Goal: Task Accomplishment & Management: Complete application form

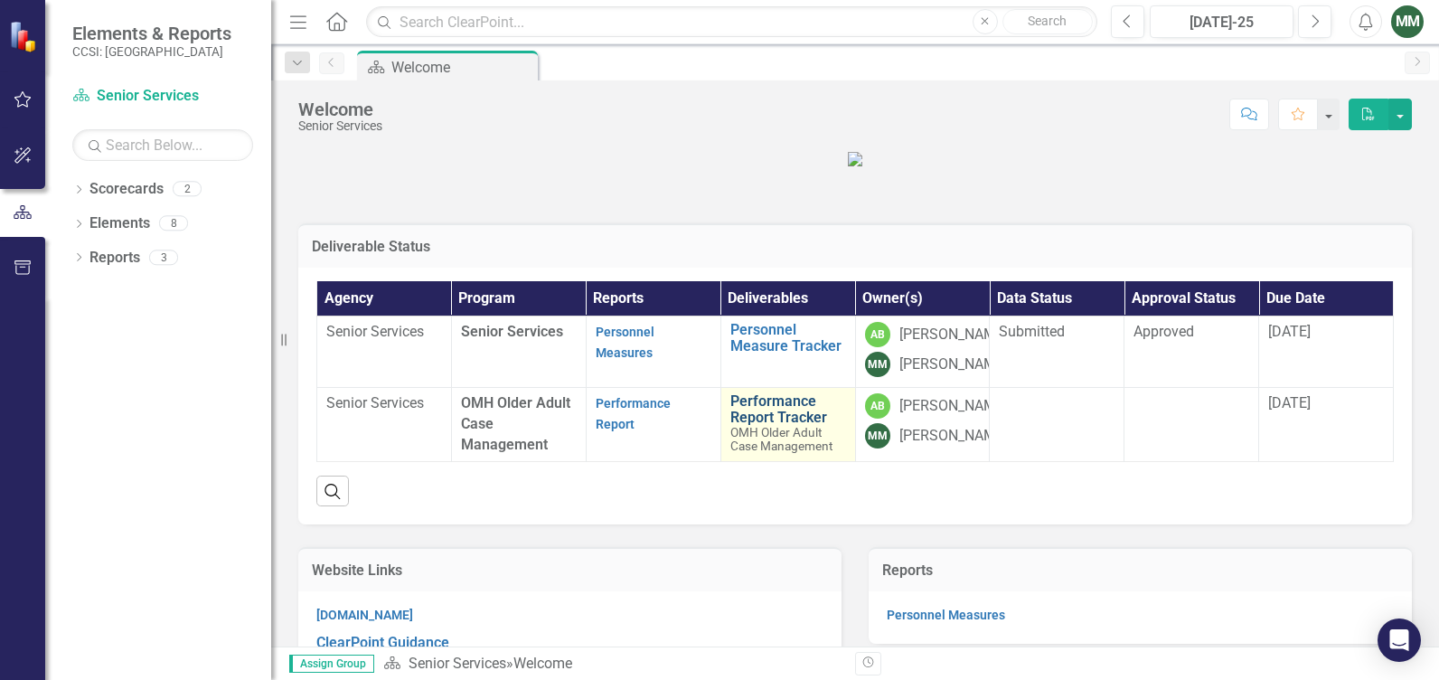
click at [779, 425] on link "Performance Report Tracker" at bounding box center [788, 409] width 116 height 32
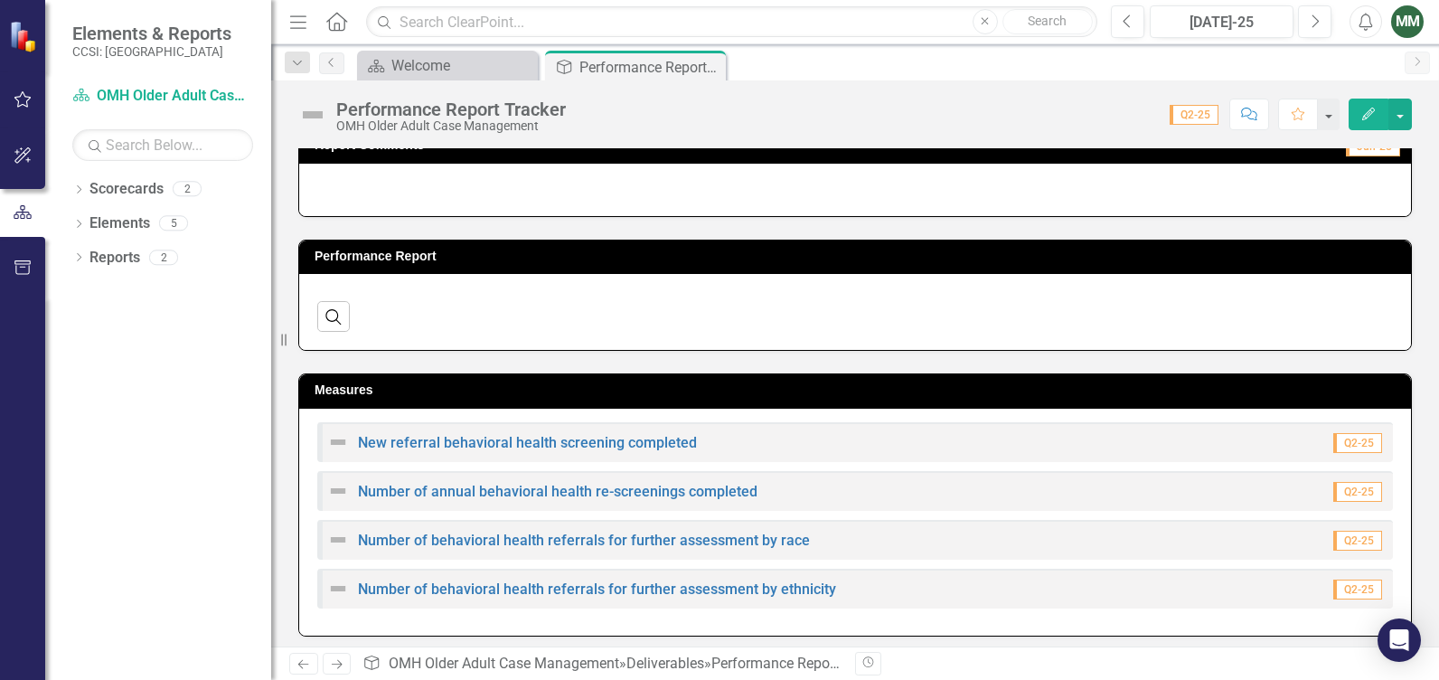
scroll to position [360, 0]
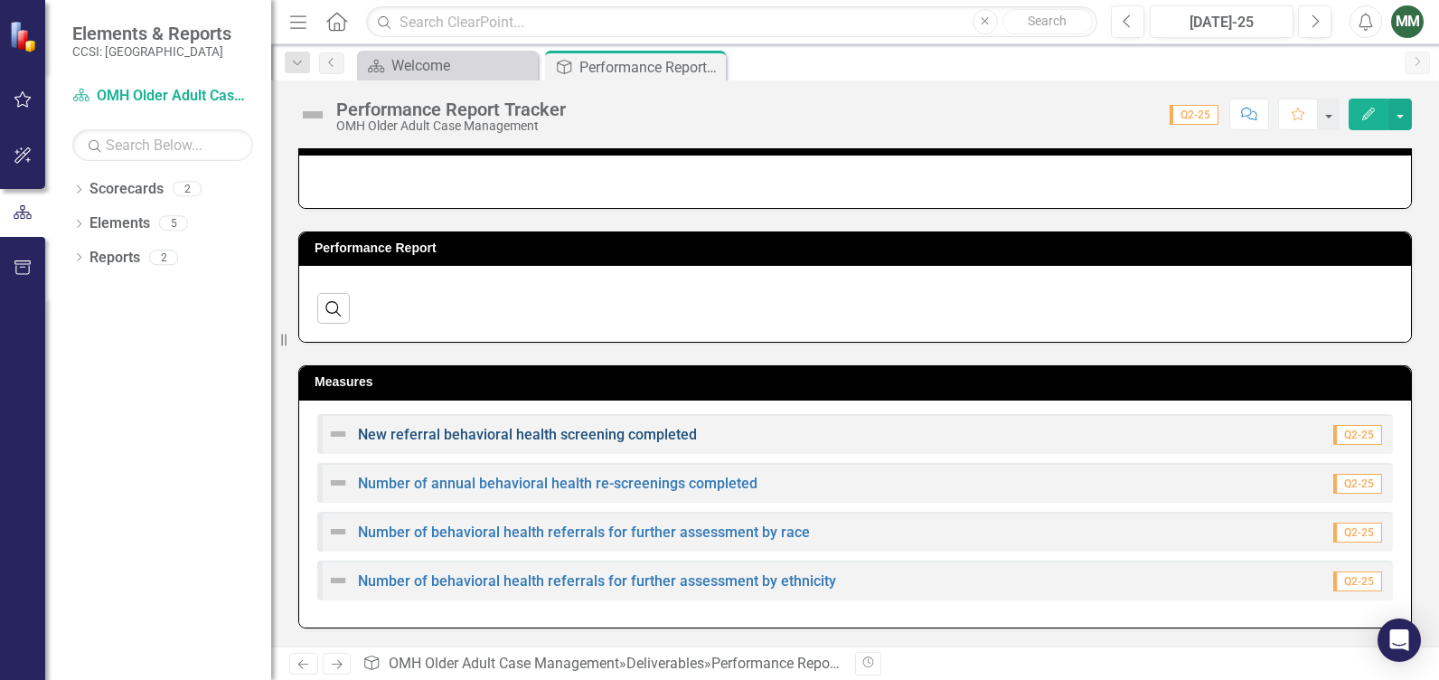
click at [462, 434] on link "New referral behavioral health screening completed" at bounding box center [527, 434] width 339 height 17
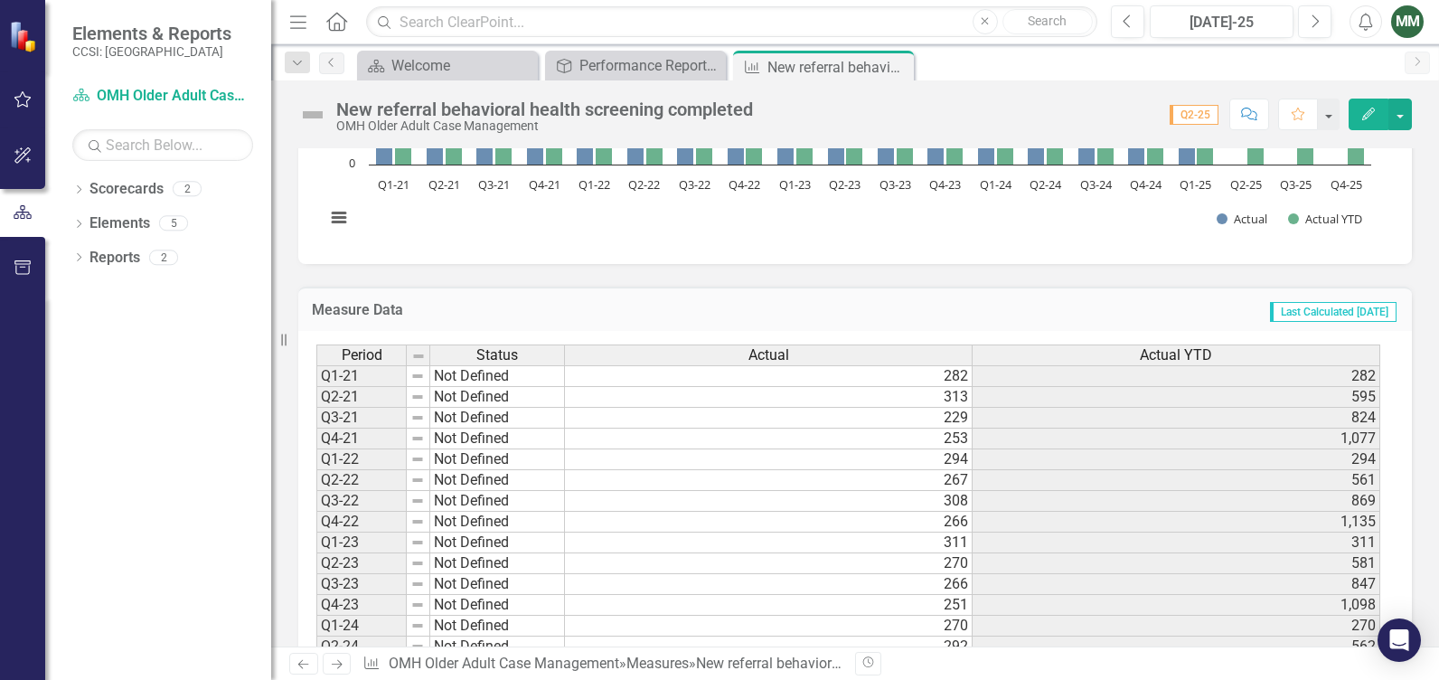
scroll to position [531, 0]
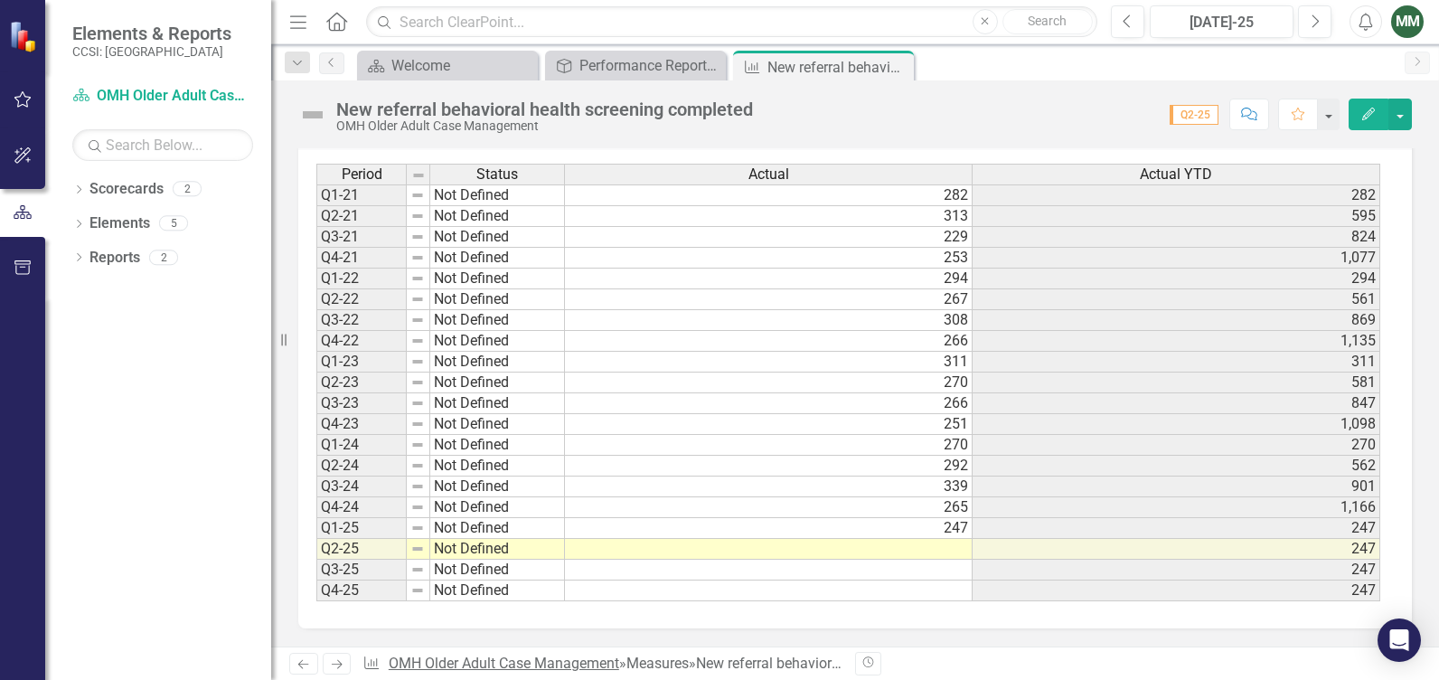
click at [485, 659] on link "OMH Older Adult Case Management" at bounding box center [504, 662] width 230 height 17
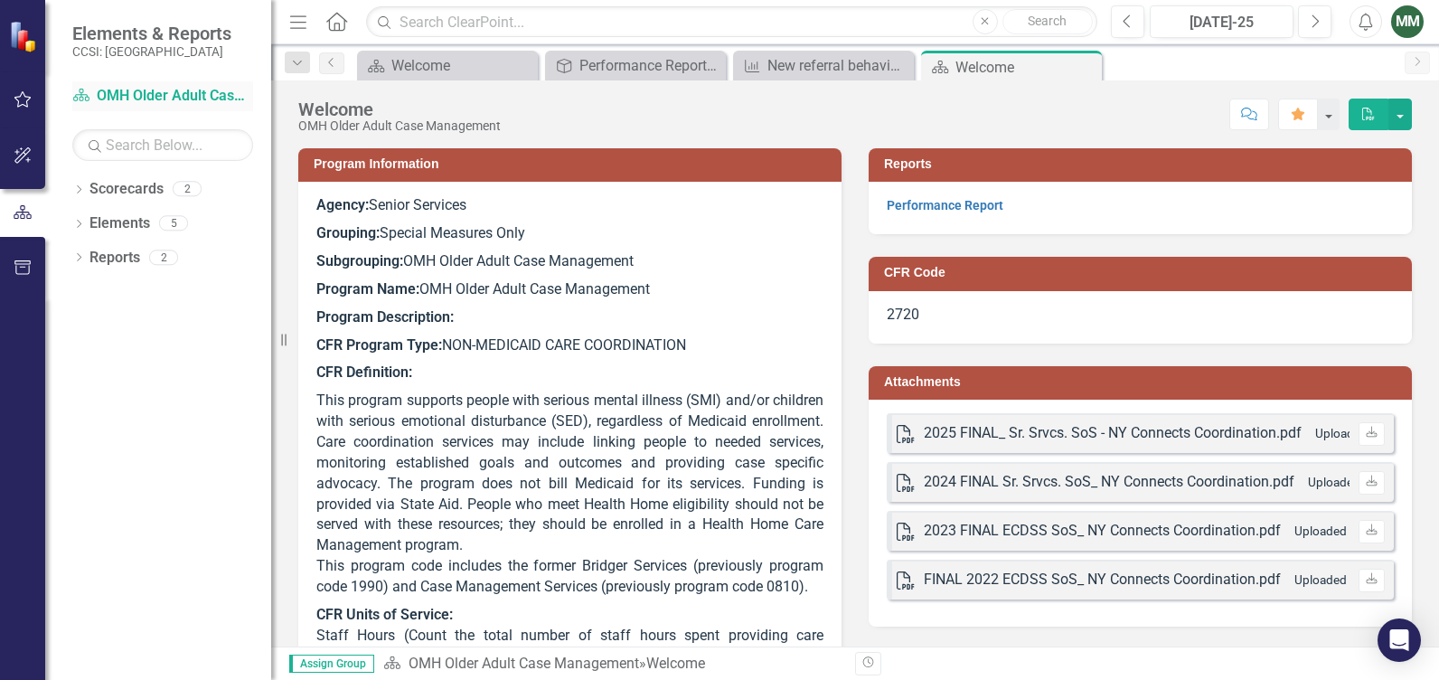
click at [120, 92] on link "Scorecard OMH Older Adult Case Management" at bounding box center [162, 96] width 181 height 21
click at [334, 30] on icon at bounding box center [336, 21] width 21 height 19
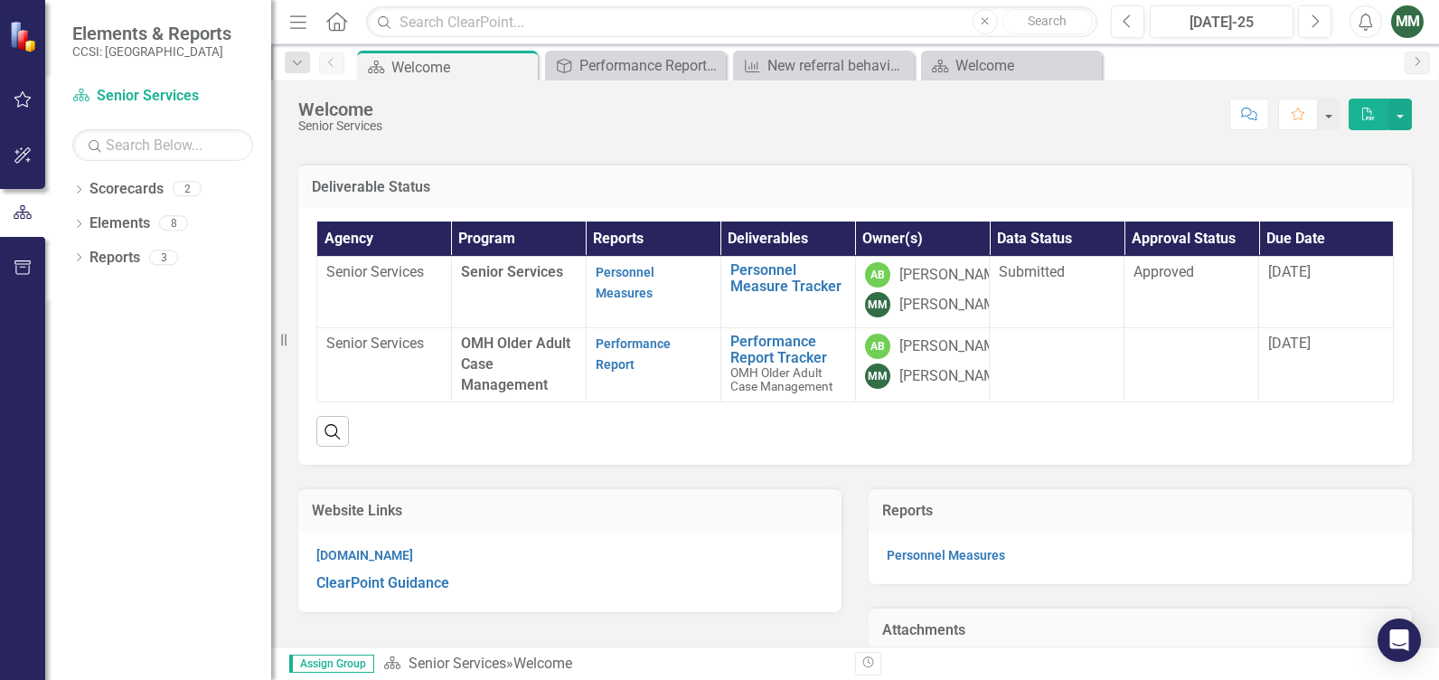
scroll to position [181, 0]
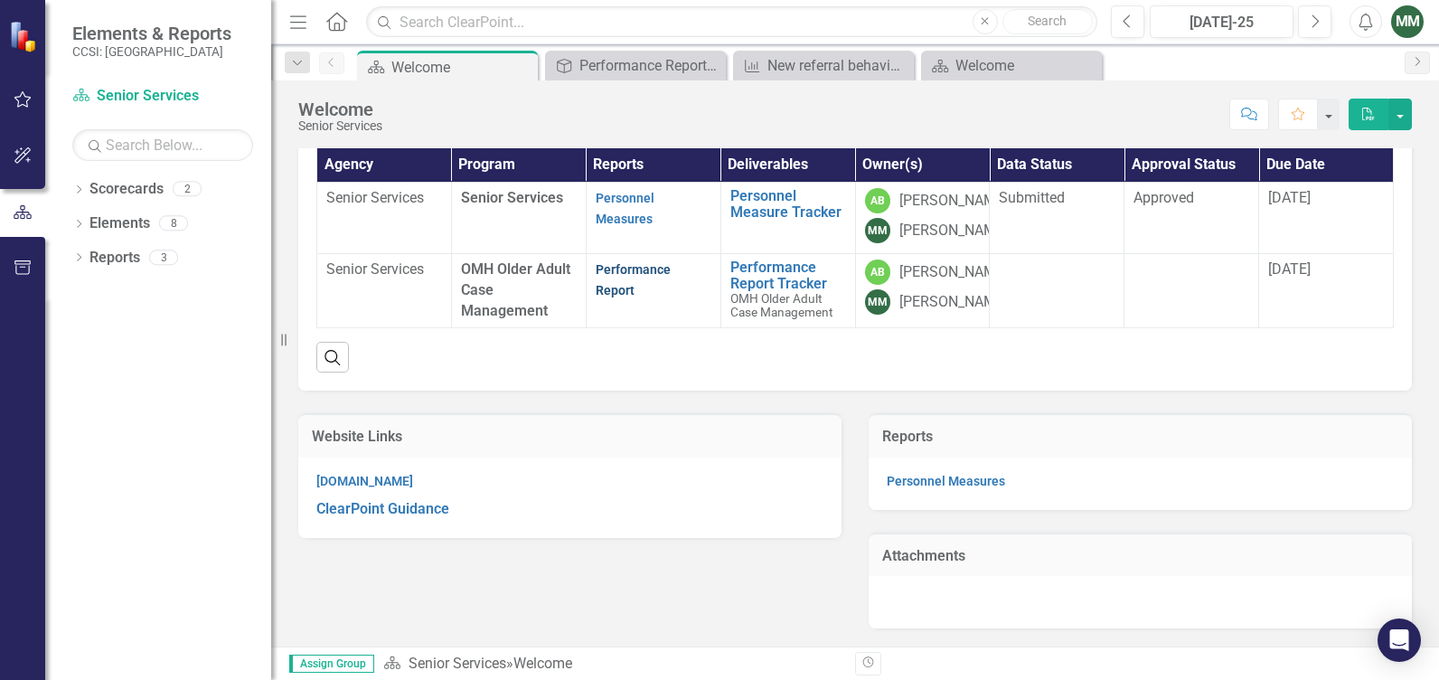
click at [619, 297] on link "Performance Report" at bounding box center [633, 279] width 75 height 35
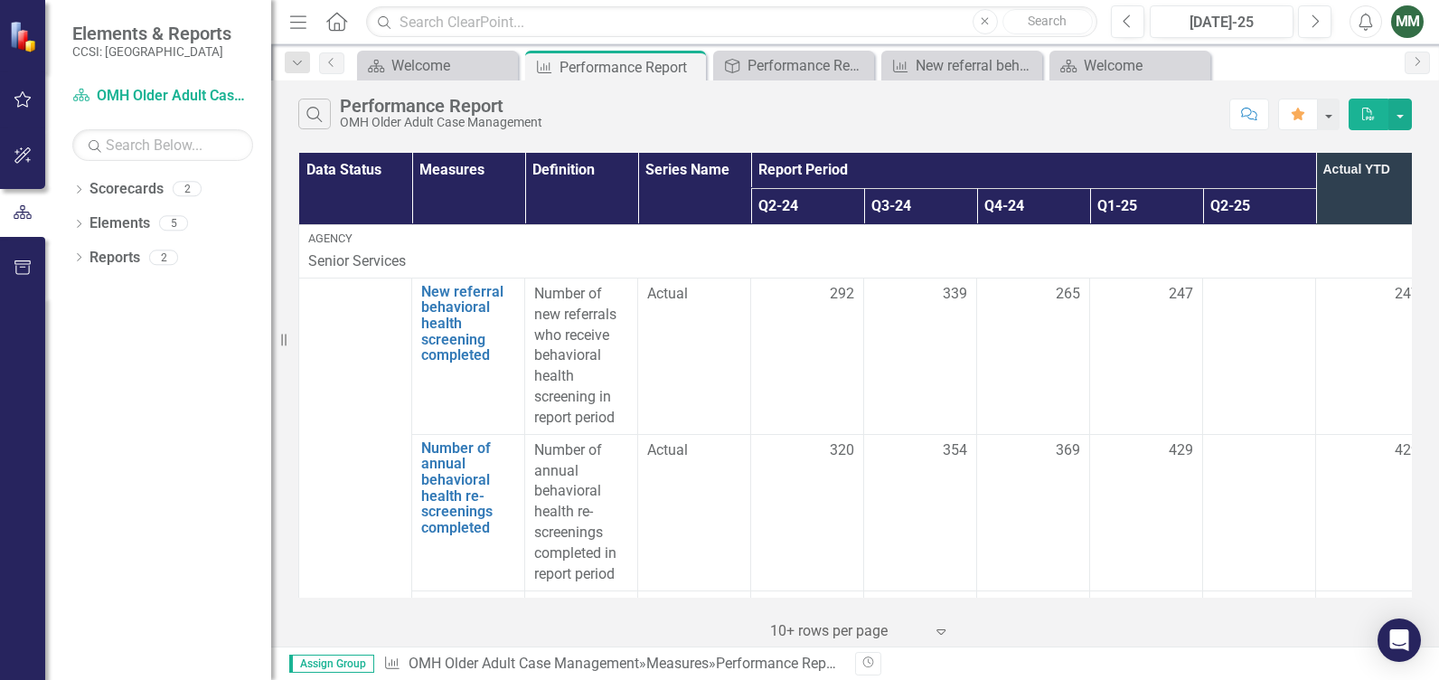
scroll to position [0, 31]
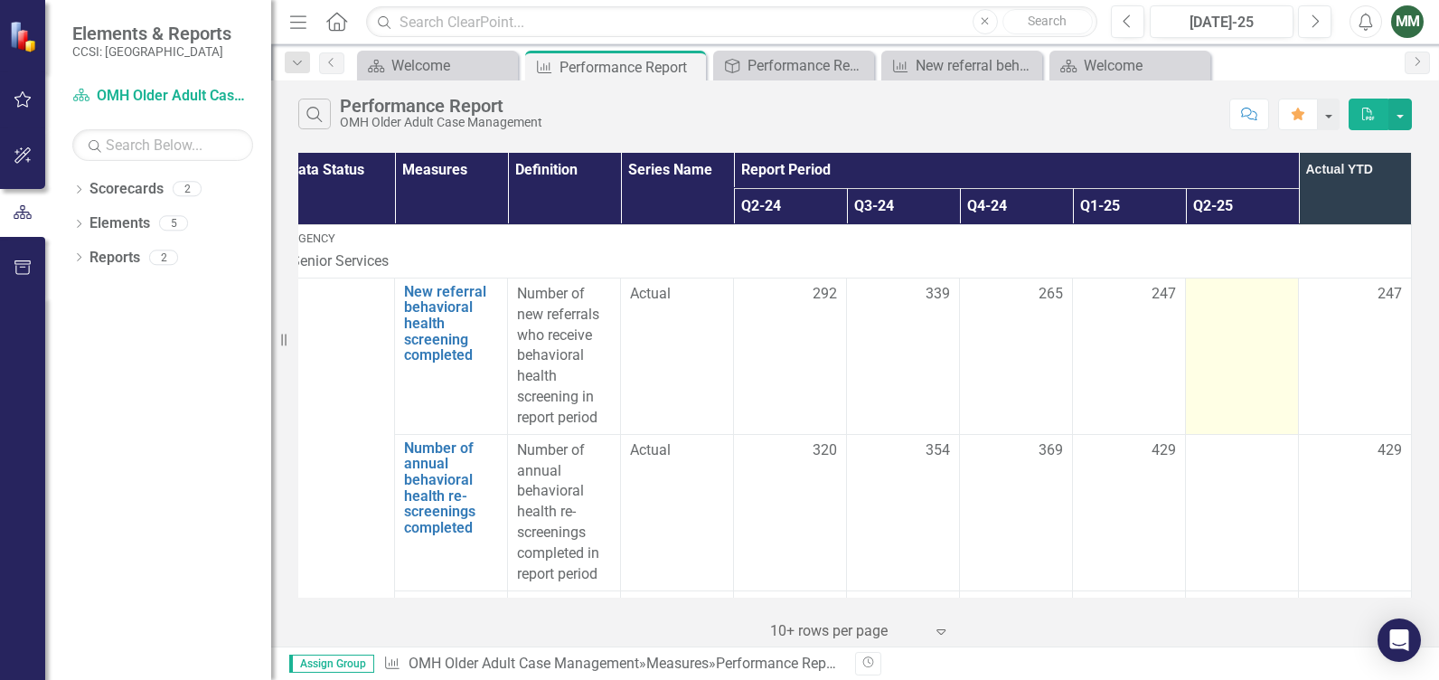
click at [1239, 329] on td at bounding box center [1242, 355] width 113 height 156
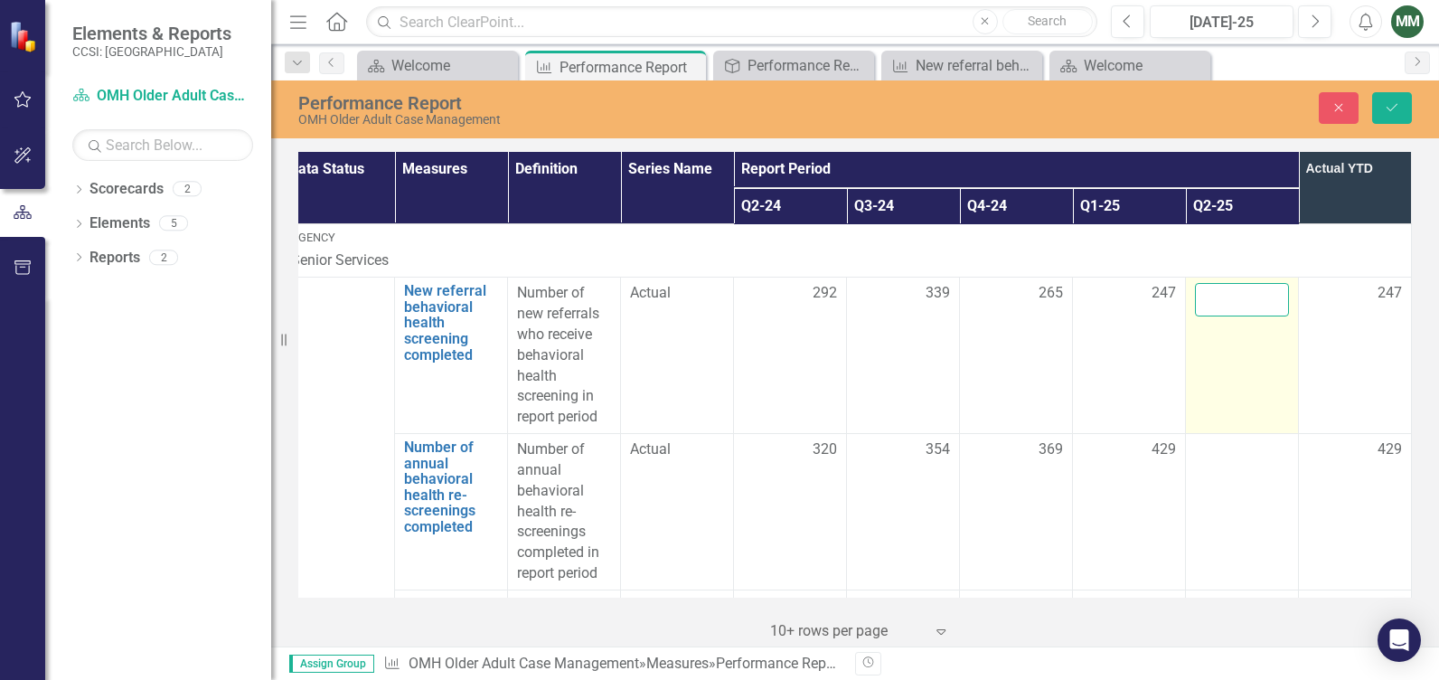
drag, startPoint x: 1239, startPoint y: 329, endPoint x: 1224, endPoint y: 297, distance: 35.2
click at [1224, 297] on input "number" at bounding box center [1242, 299] width 94 height 33
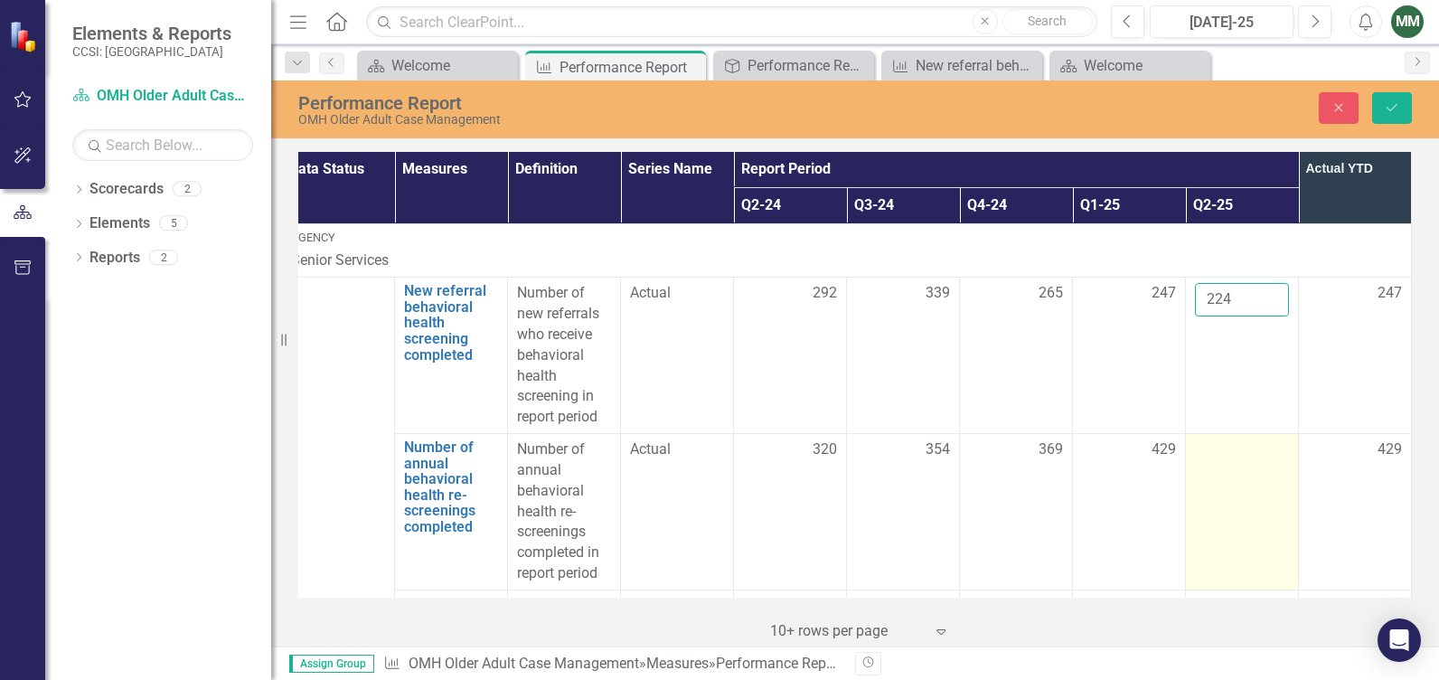
type input "224"
click at [1239, 499] on td at bounding box center [1242, 512] width 113 height 156
click at [1221, 484] on td at bounding box center [1242, 512] width 113 height 156
drag, startPoint x: 1221, startPoint y: 484, endPoint x: 1211, endPoint y: 458, distance: 27.2
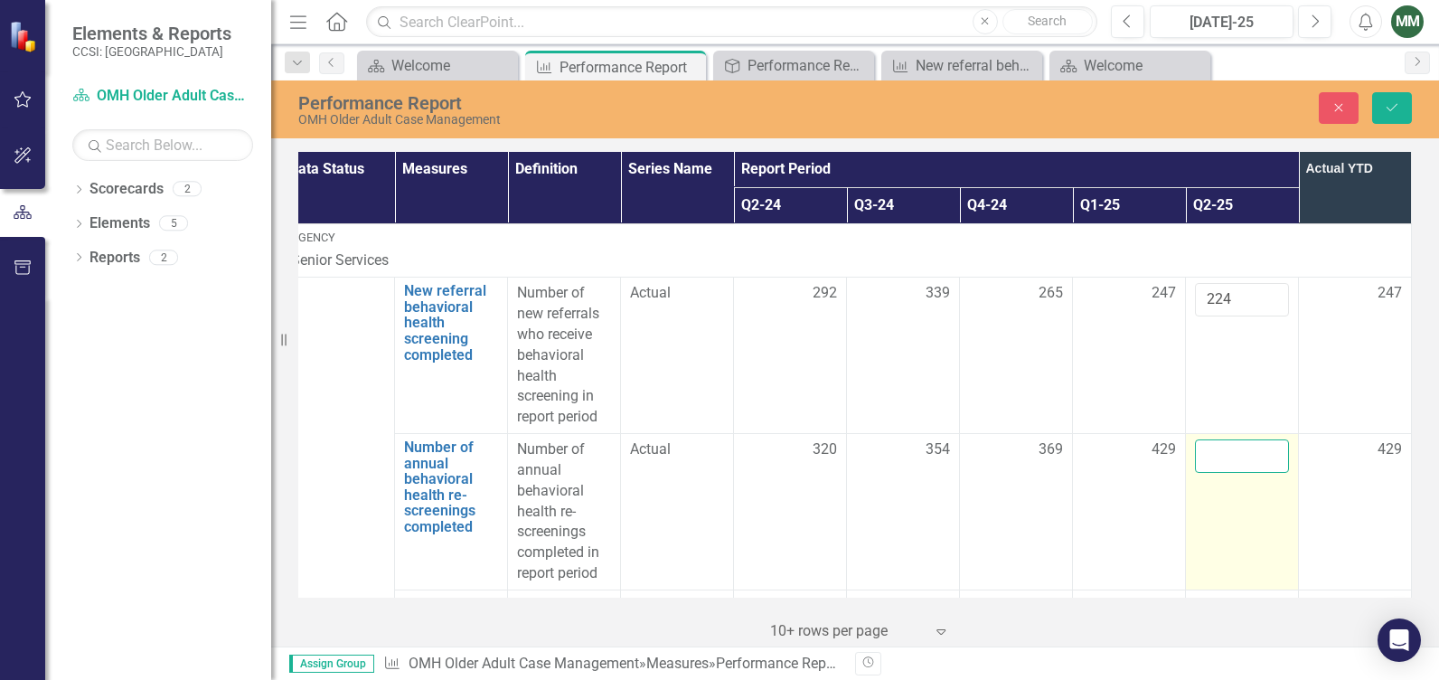
click at [1211, 458] on input "number" at bounding box center [1242, 455] width 94 height 33
type input "318"
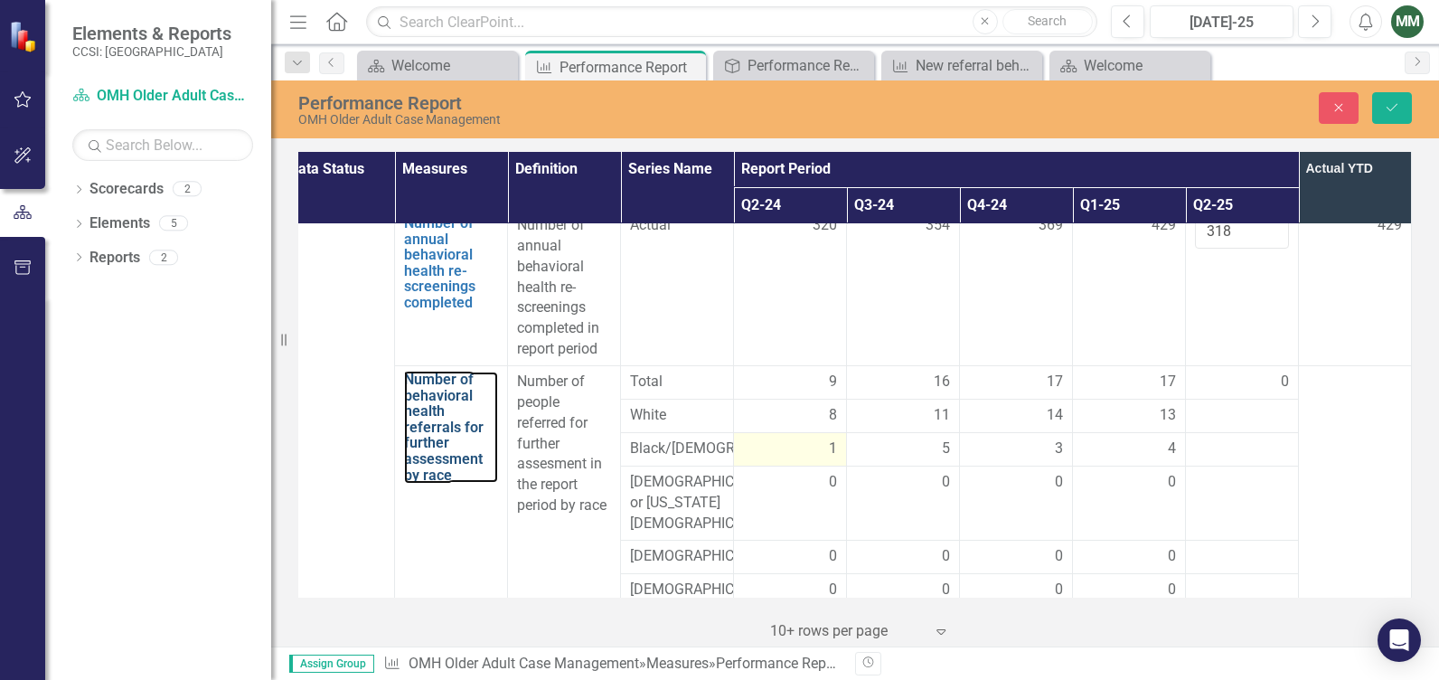
scroll to position [193, 31]
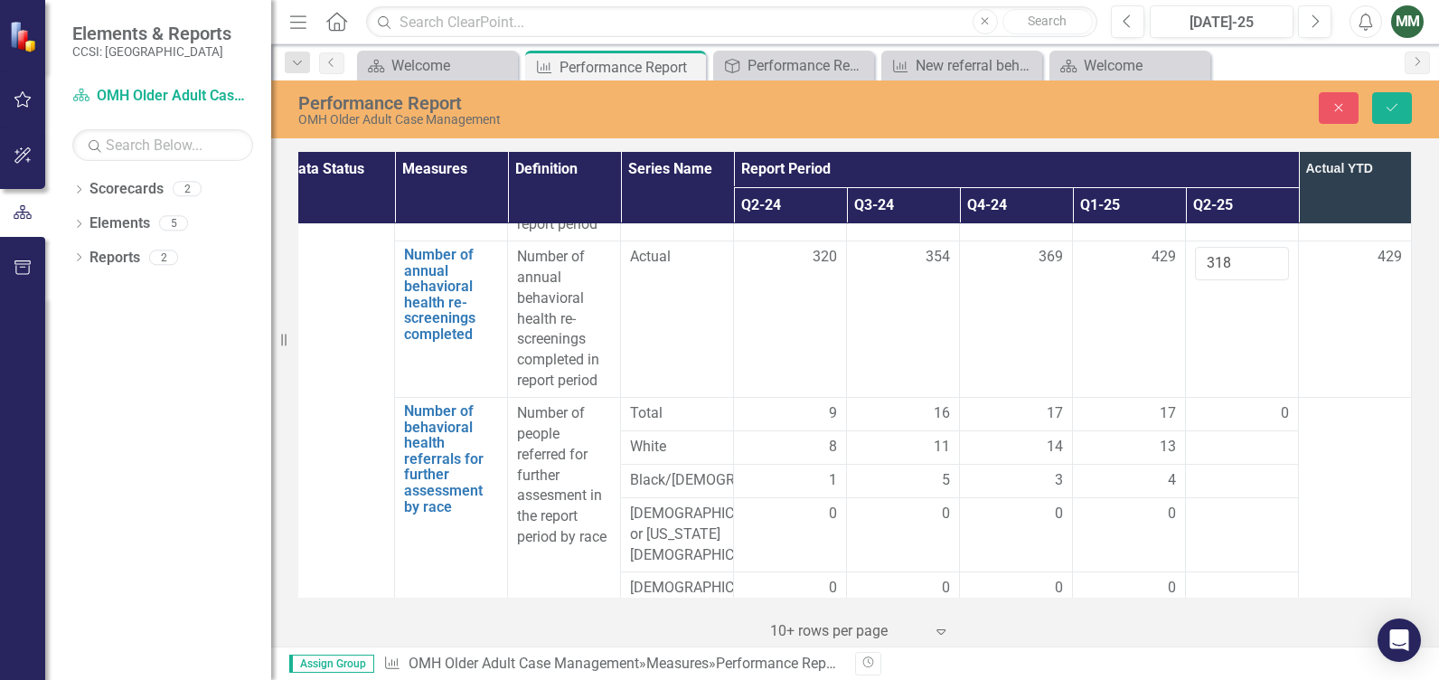
click at [1235, 410] on div "0" at bounding box center [1242, 413] width 94 height 21
click at [1223, 413] on div "0" at bounding box center [1242, 413] width 94 height 21
click at [1258, 448] on div at bounding box center [1242, 448] width 94 height 22
click at [1258, 449] on div at bounding box center [1242, 448] width 94 height 22
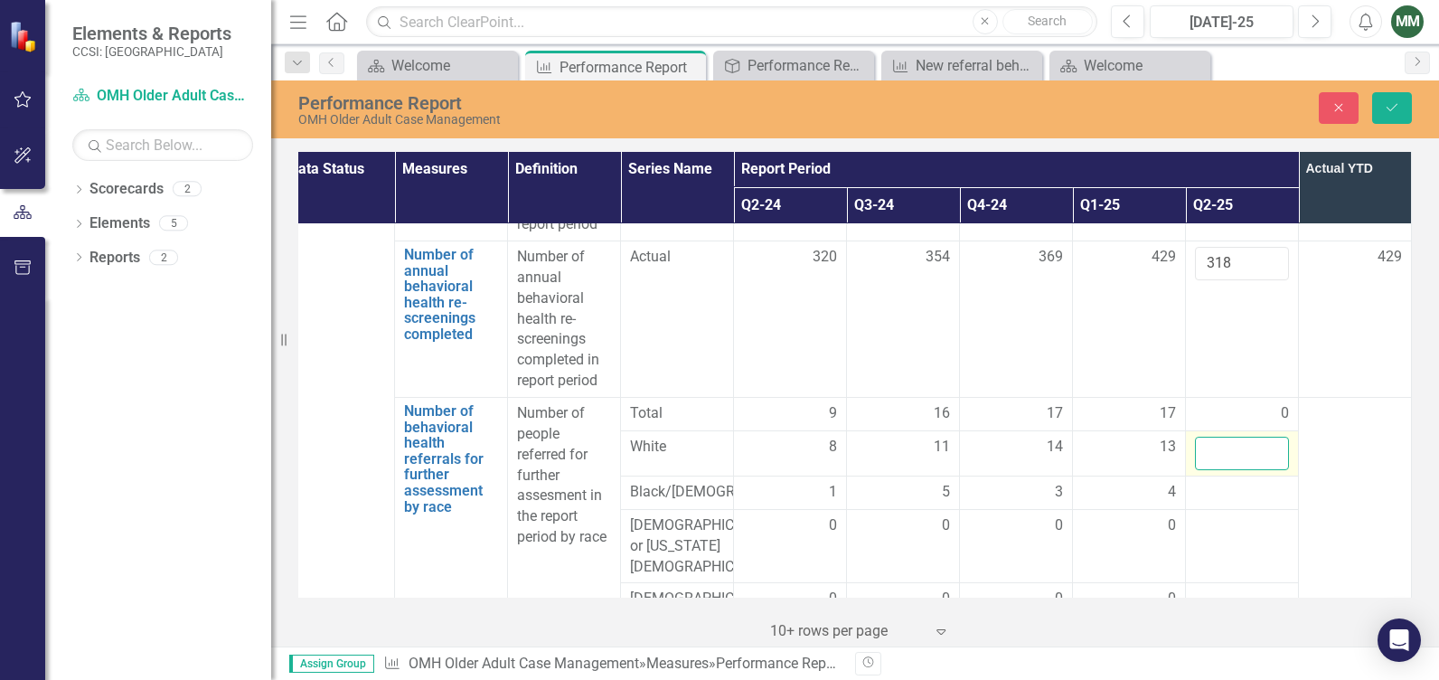
drag, startPoint x: 1258, startPoint y: 449, endPoint x: 1228, endPoint y: 452, distance: 29.9
click at [1228, 452] on input "number" at bounding box center [1242, 453] width 94 height 33
type input "15"
click at [1226, 499] on div at bounding box center [1242, 493] width 94 height 22
click at [1223, 509] on td at bounding box center [1242, 491] width 113 height 33
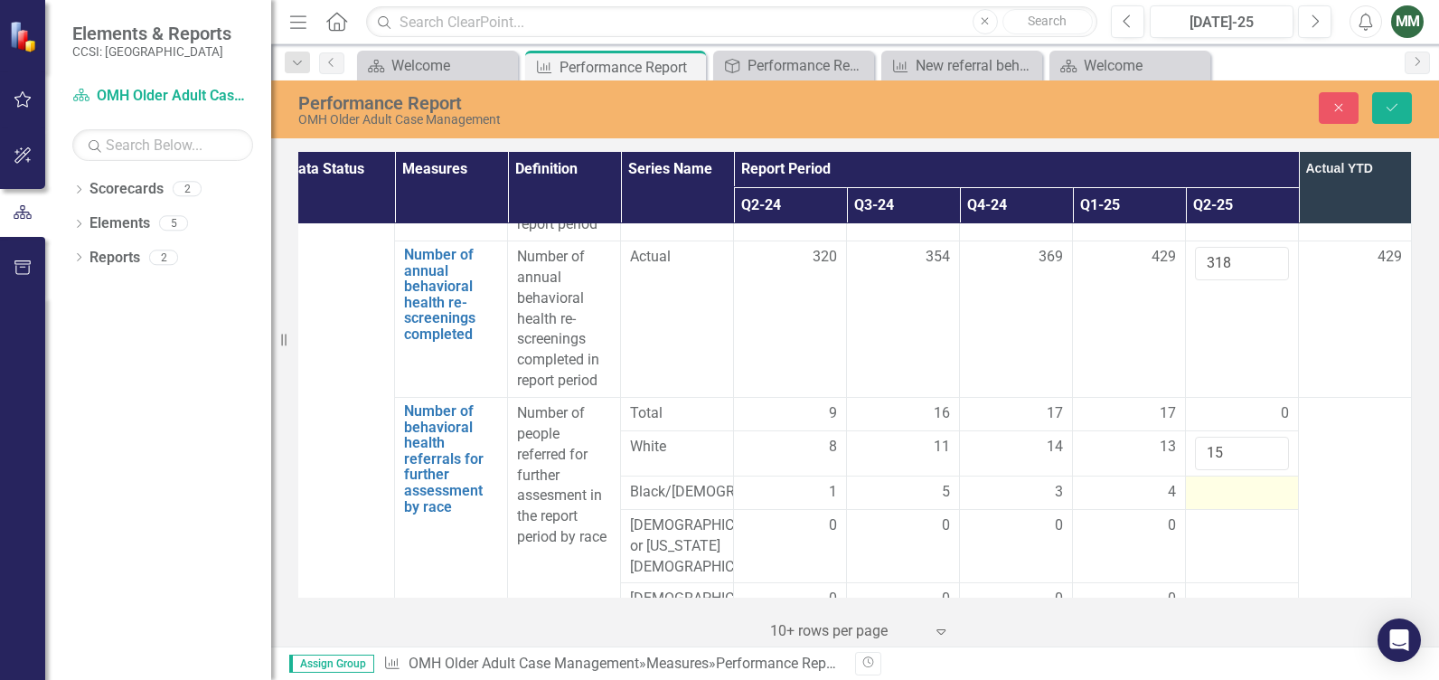
click at [1210, 509] on td at bounding box center [1242, 491] width 113 height 33
click at [1206, 504] on input "number" at bounding box center [1242, 498] width 94 height 33
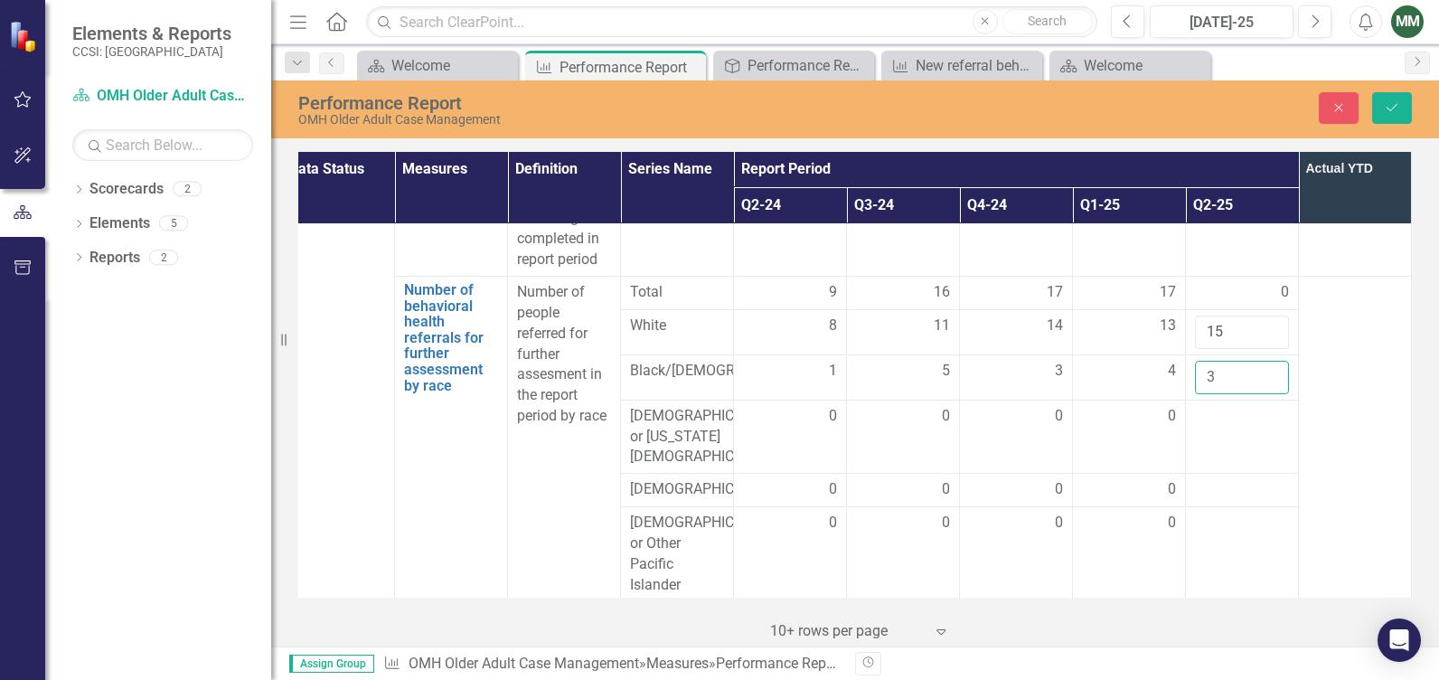
scroll to position [464, 31]
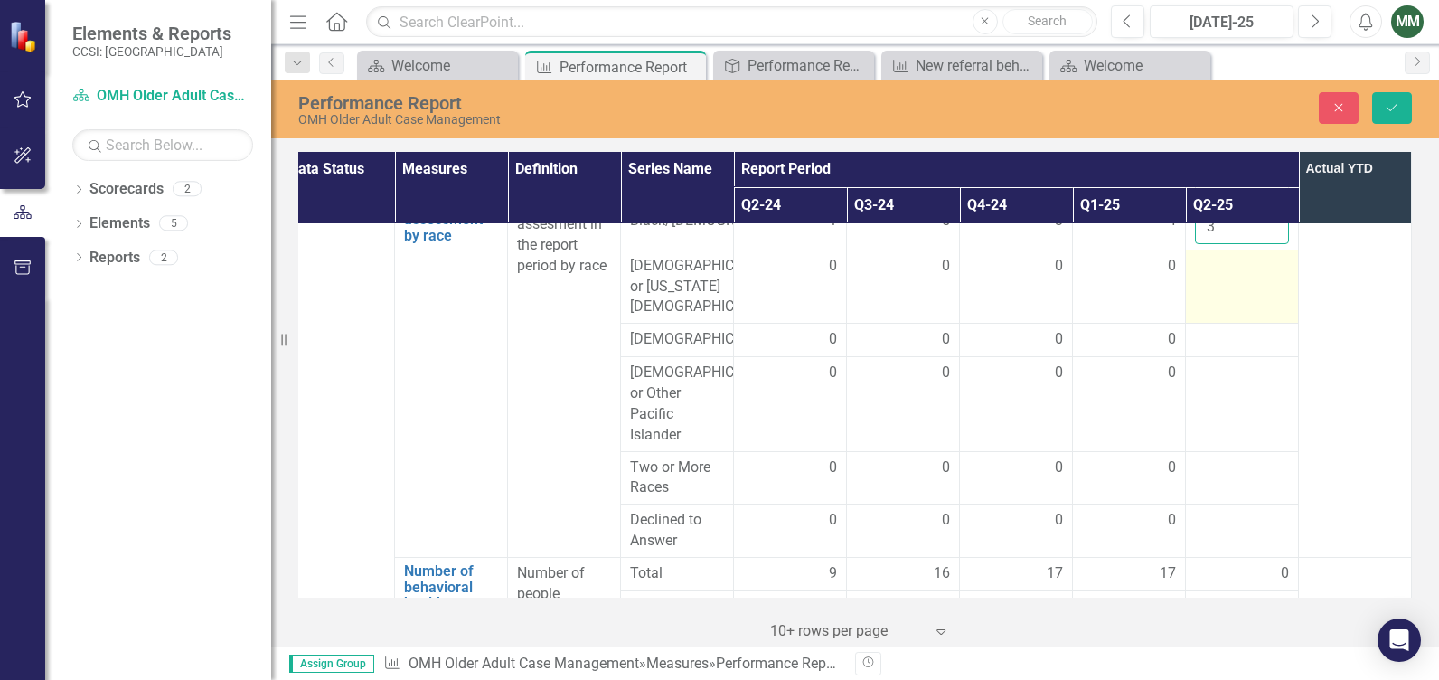
type input "3"
click at [1213, 301] on td at bounding box center [1242, 286] width 113 height 74
drag, startPoint x: 1213, startPoint y: 301, endPoint x: 1201, endPoint y: 280, distance: 23.9
click at [1201, 280] on input "number" at bounding box center [1242, 272] width 94 height 33
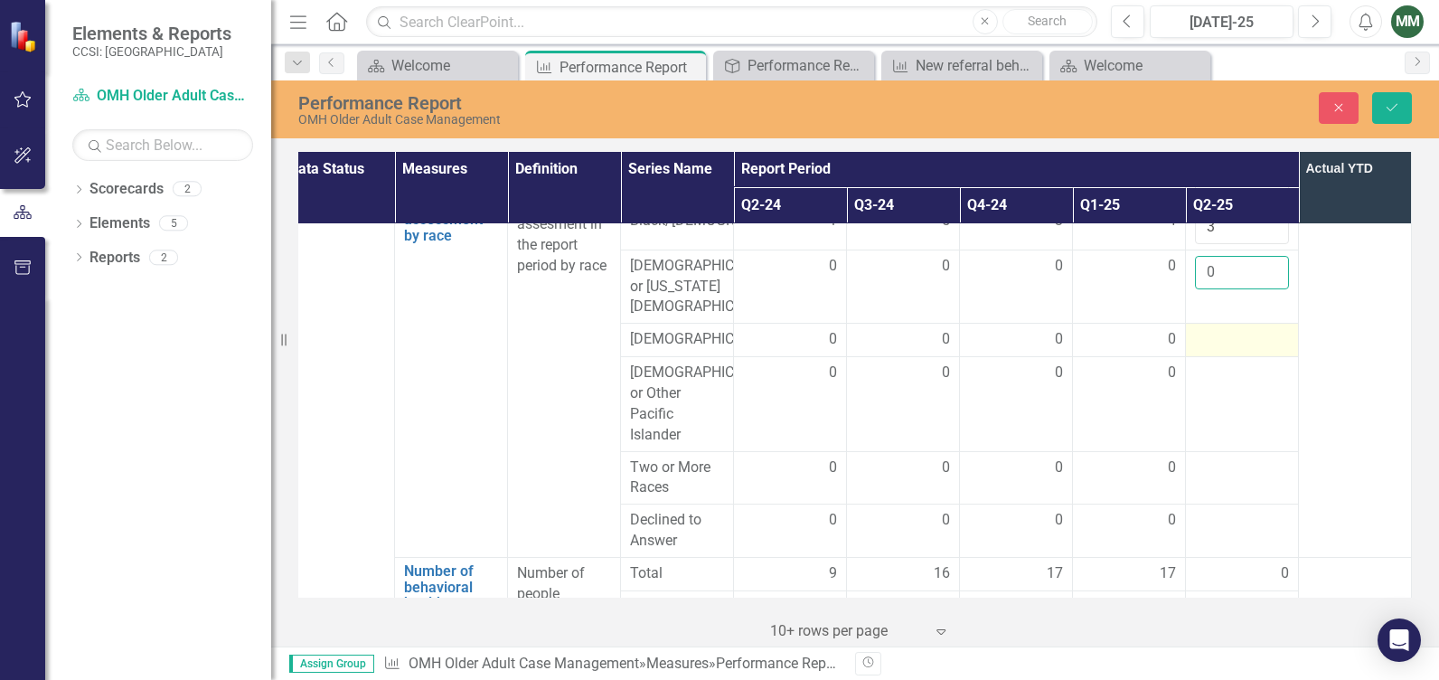
type input "0"
click at [1216, 348] on div at bounding box center [1242, 340] width 94 height 22
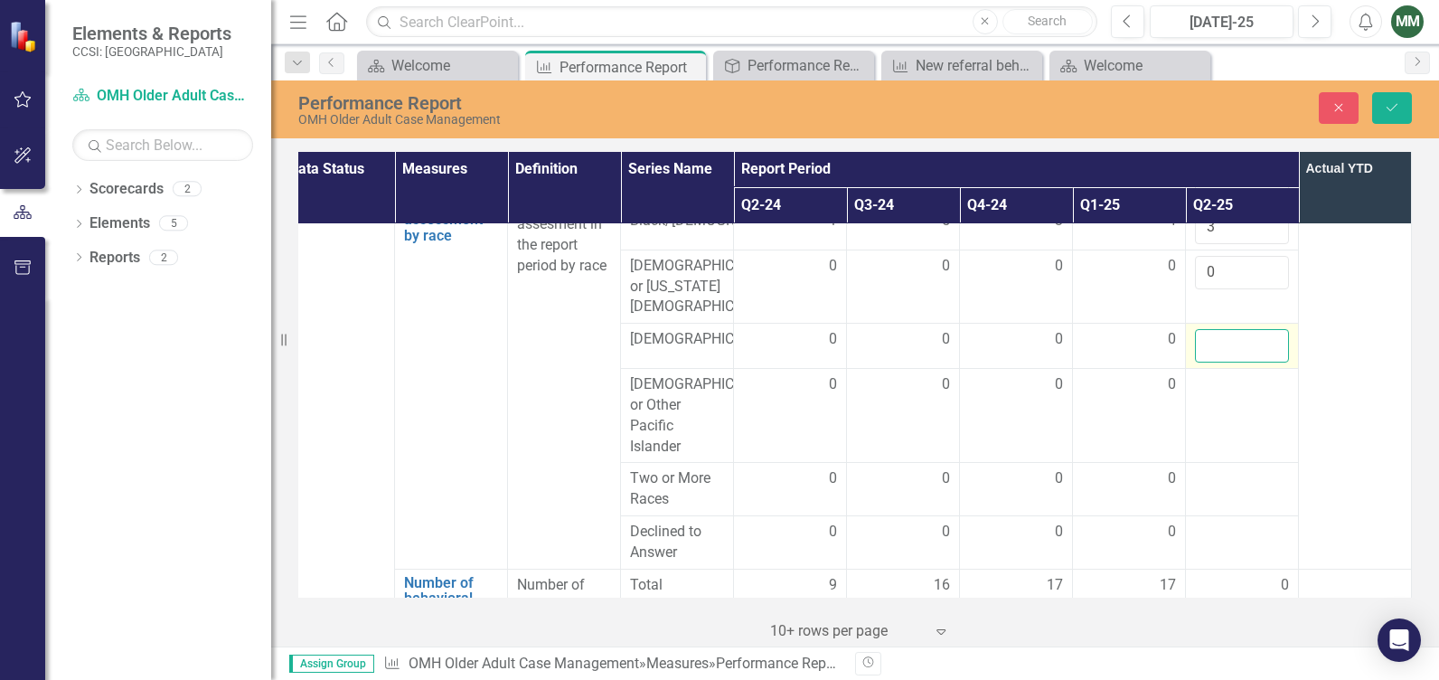
click at [1215, 352] on input "number" at bounding box center [1242, 345] width 94 height 33
type input "0"
click at [1215, 427] on td at bounding box center [1242, 416] width 113 height 94
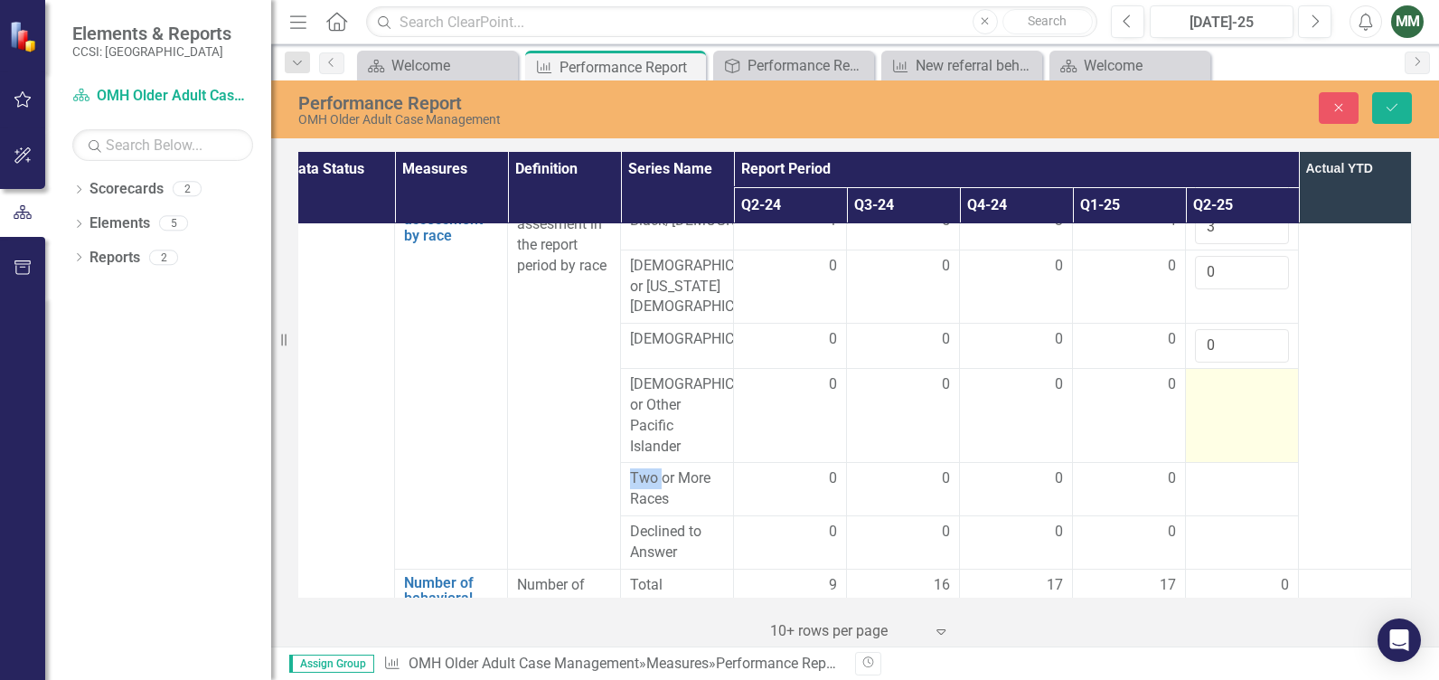
click at [1215, 427] on td at bounding box center [1242, 416] width 113 height 94
drag, startPoint x: 1215, startPoint y: 427, endPoint x: 1204, endPoint y: 392, distance: 36.0
click at [1204, 392] on input "number" at bounding box center [1242, 390] width 94 height 33
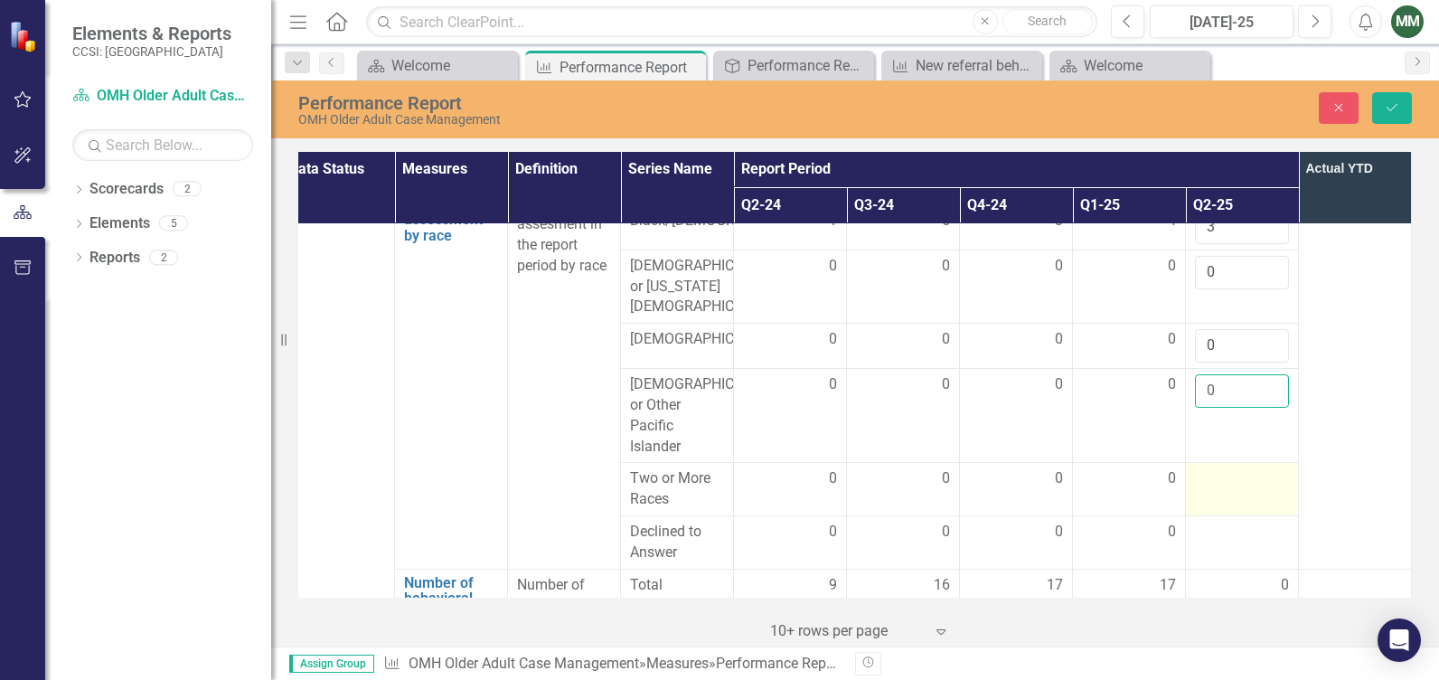
type input "0"
click at [1205, 500] on td at bounding box center [1242, 489] width 113 height 53
click at [1205, 495] on input "number" at bounding box center [1242, 484] width 94 height 33
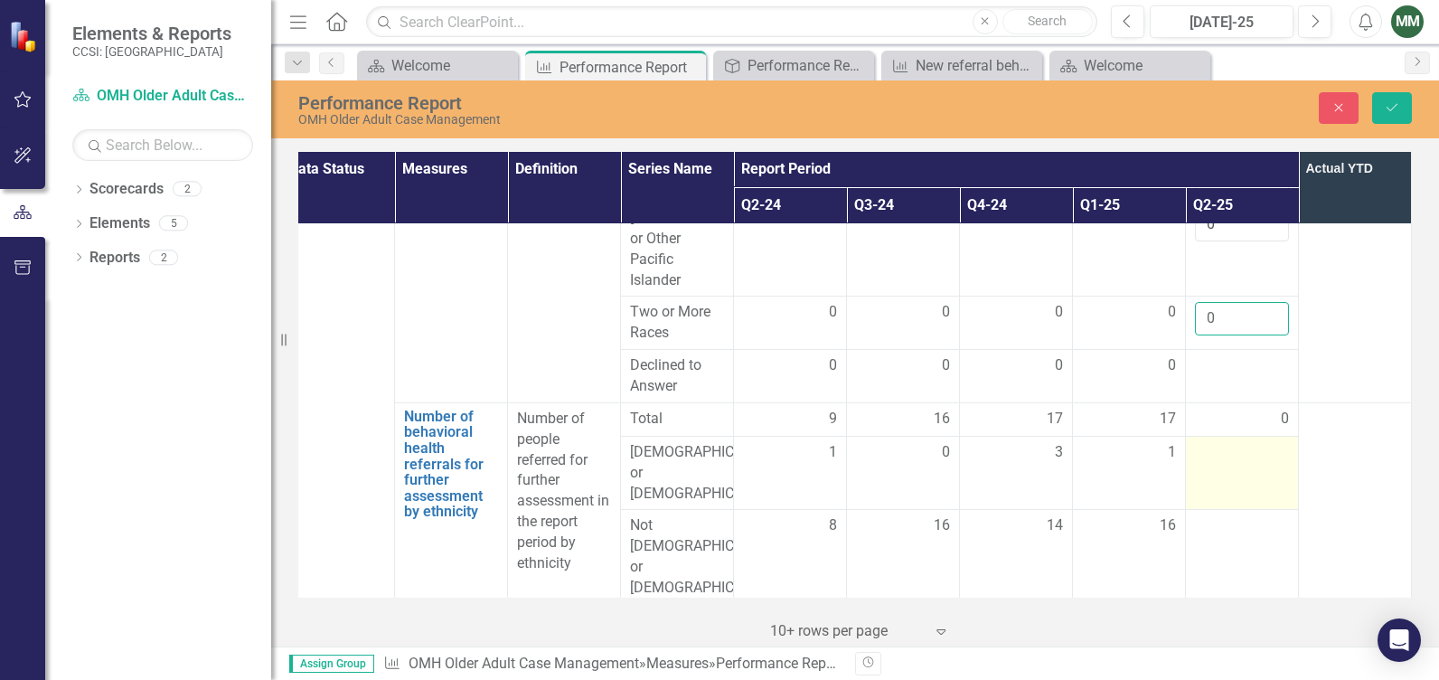
scroll to position [644, 31]
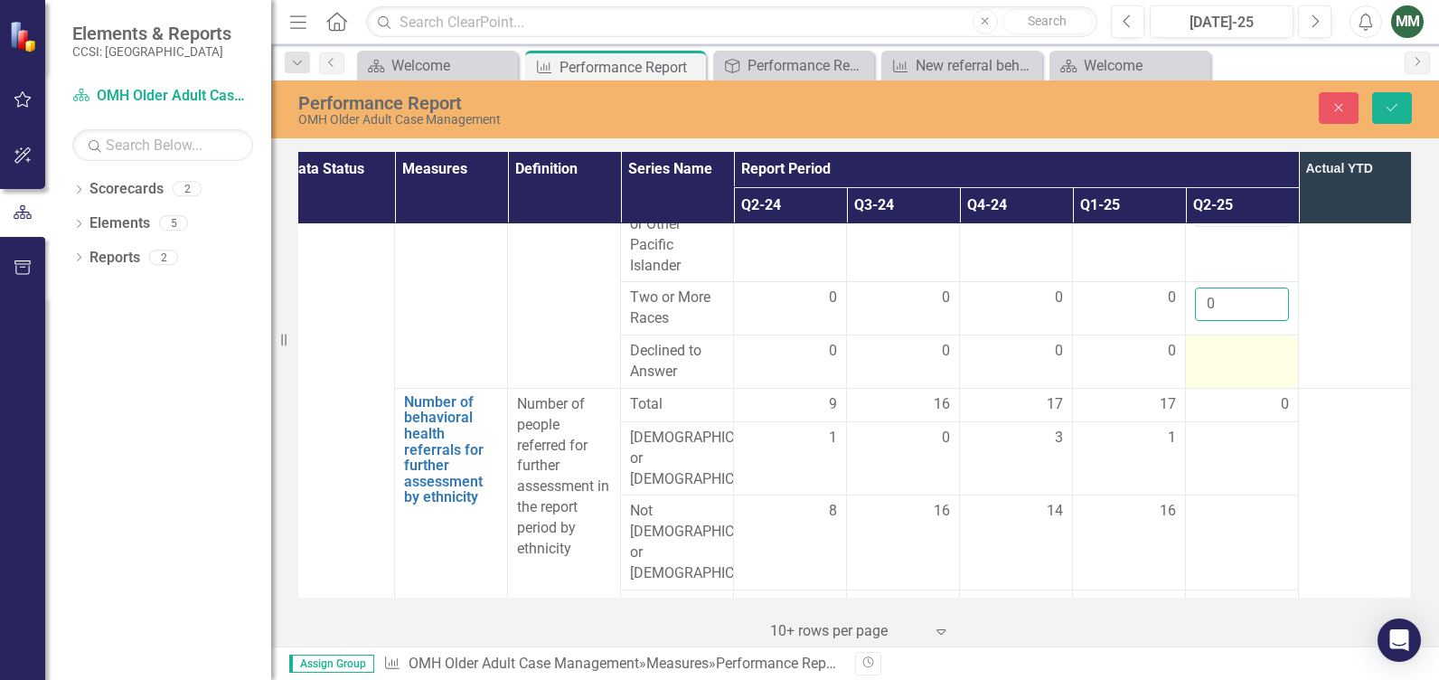
type input "0"
click at [1207, 378] on td at bounding box center [1242, 361] width 113 height 53
drag, startPoint x: 1207, startPoint y: 378, endPoint x: 1207, endPoint y: 365, distance: 12.7
click at [1207, 365] on input "number" at bounding box center [1242, 357] width 94 height 33
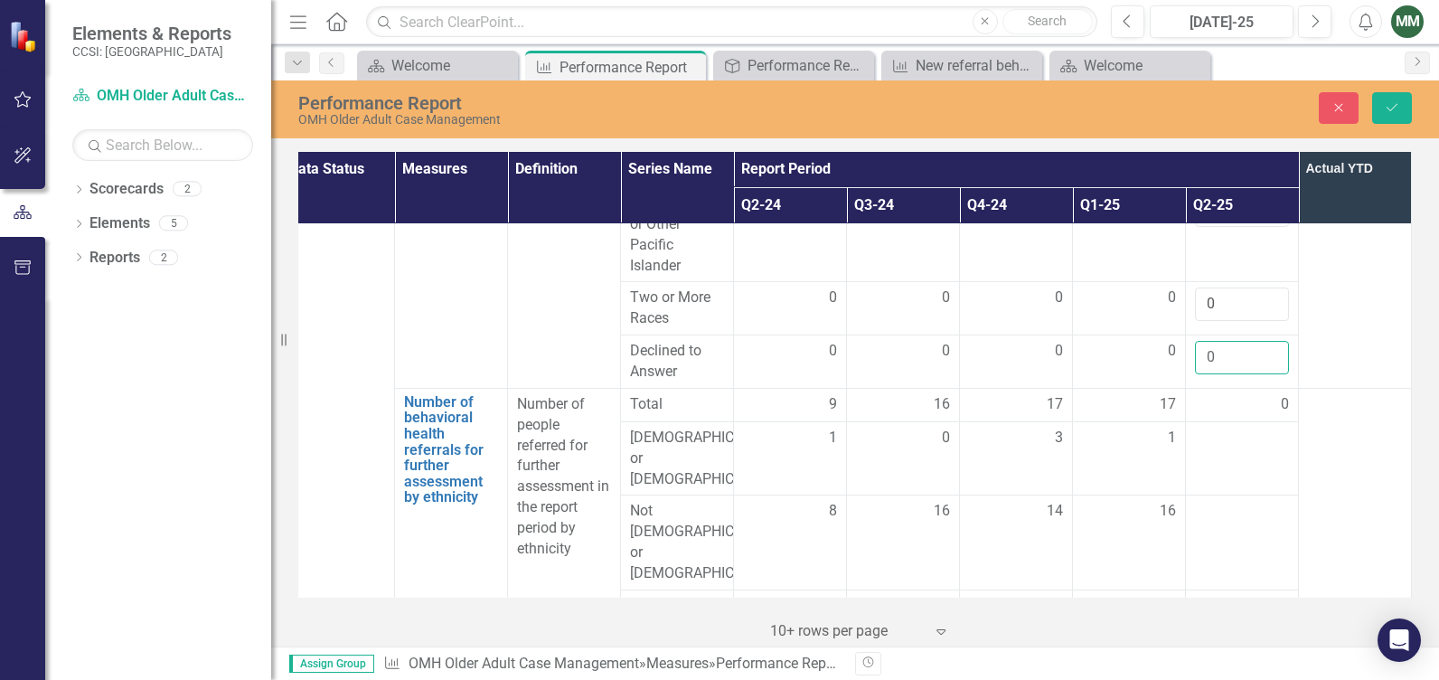
type input "0"
click at [1329, 361] on td at bounding box center [1355, 167] width 113 height 443
click at [1201, 463] on td at bounding box center [1242, 458] width 113 height 74
click at [1201, 462] on td at bounding box center [1242, 458] width 113 height 74
click at [1203, 458] on input "number" at bounding box center [1242, 443] width 94 height 33
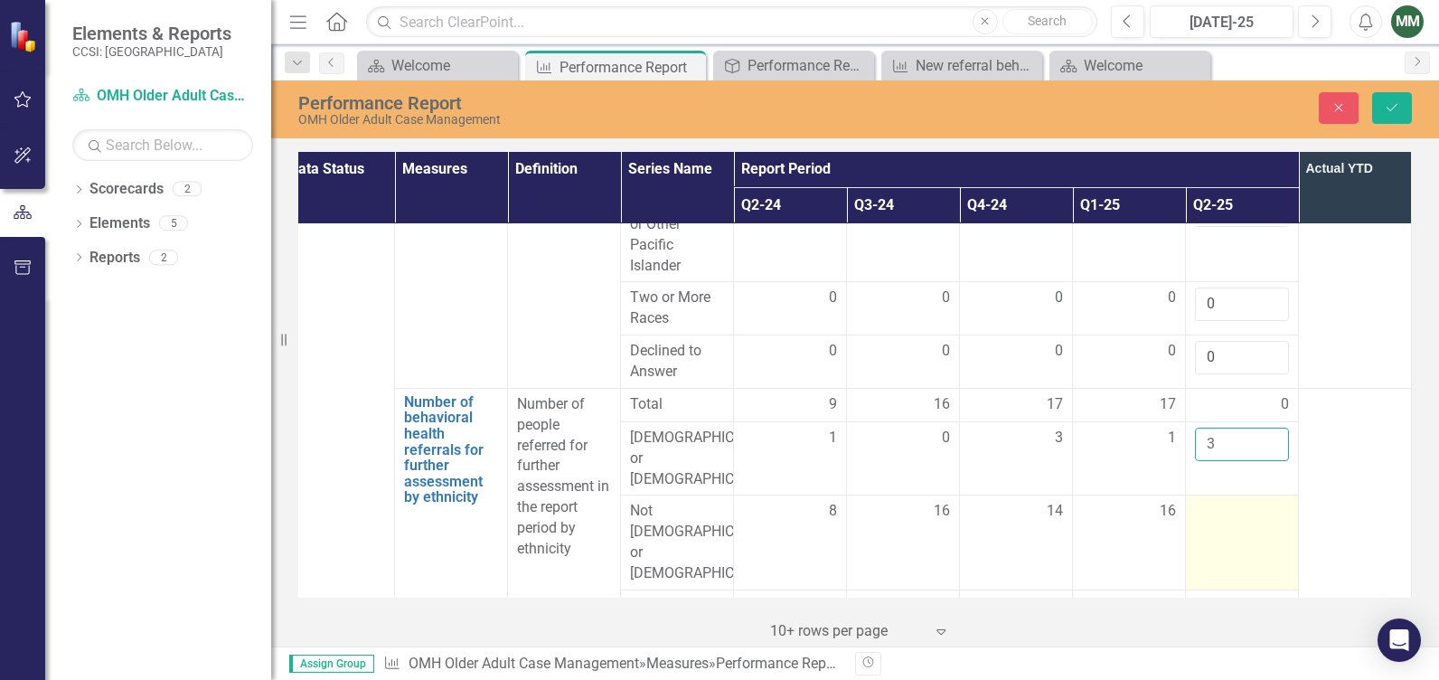
type input "3"
click at [1201, 504] on div at bounding box center [1242, 512] width 94 height 22
click at [1203, 507] on input "number" at bounding box center [1242, 517] width 94 height 33
click at [1209, 511] on input "number" at bounding box center [1242, 517] width 94 height 33
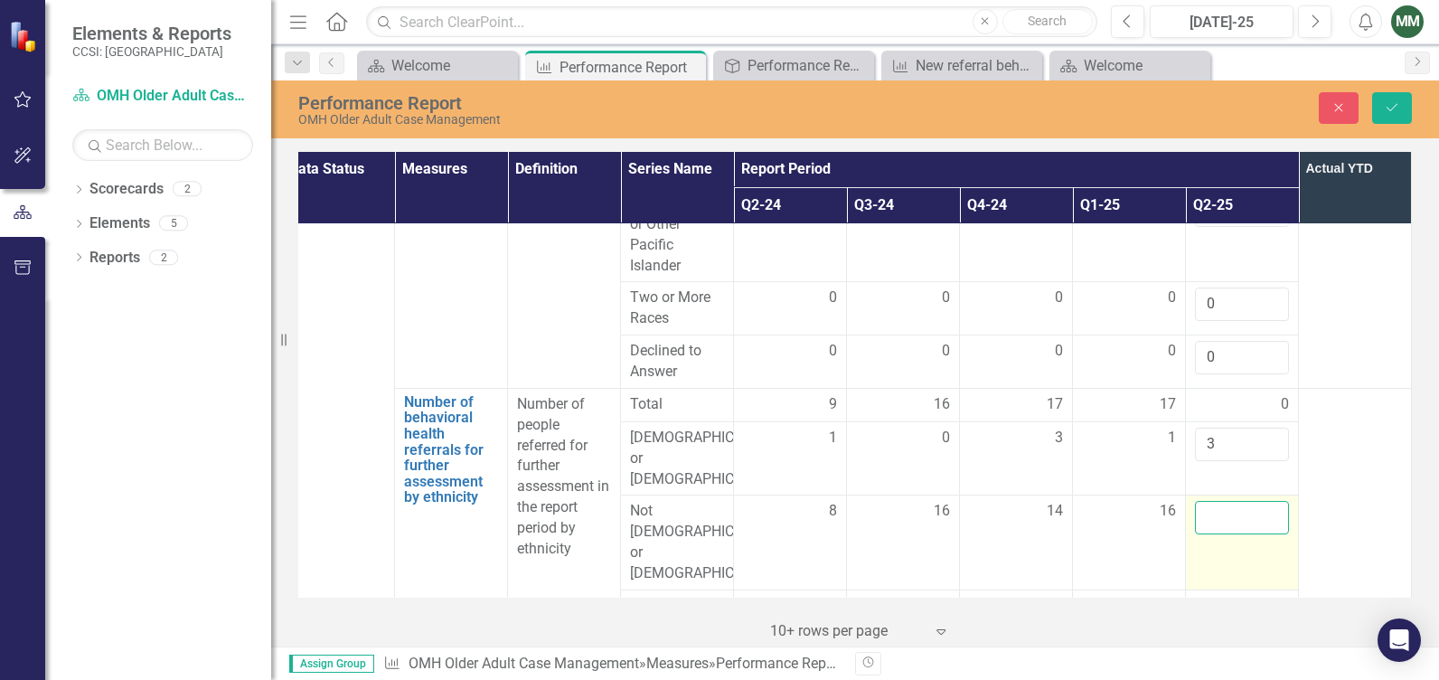
click at [1208, 510] on input "number" at bounding box center [1242, 517] width 94 height 33
type input "15"
click at [1326, 506] on td at bounding box center [1355, 515] width 113 height 255
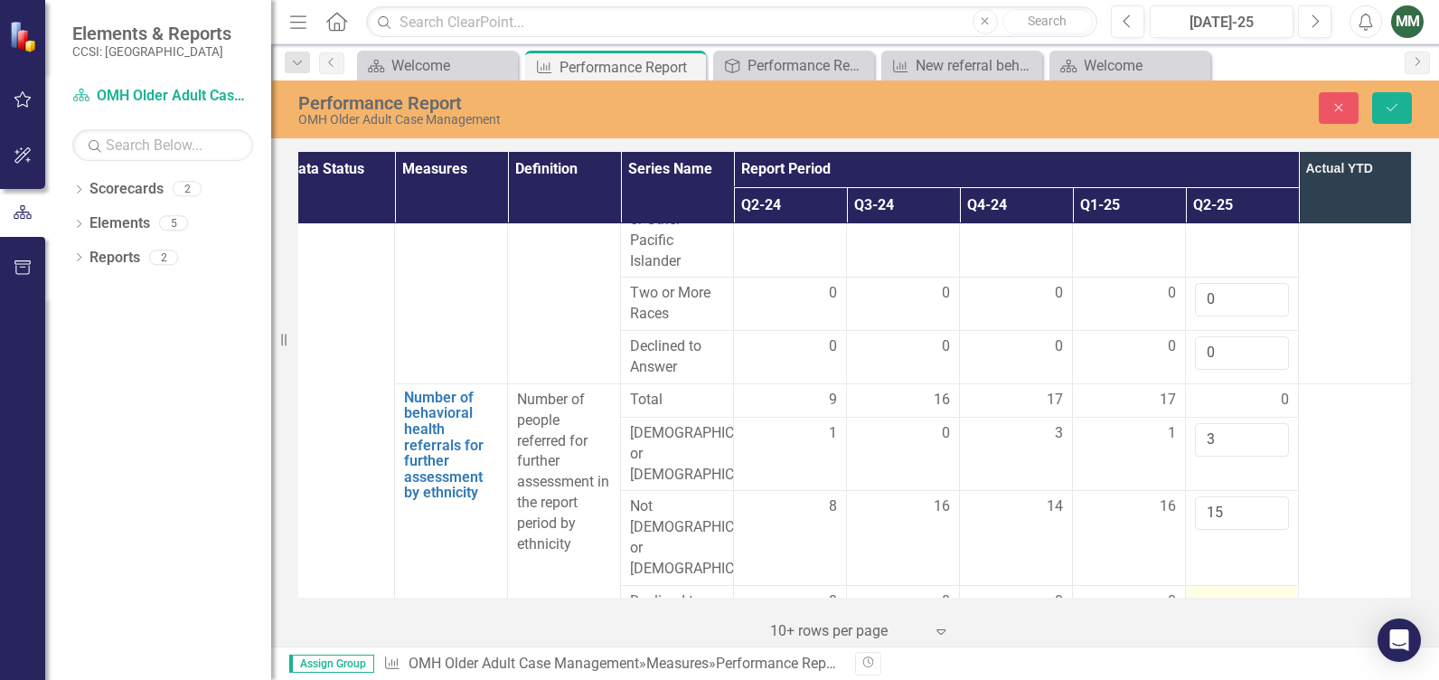
click at [1218, 591] on div at bounding box center [1242, 602] width 94 height 22
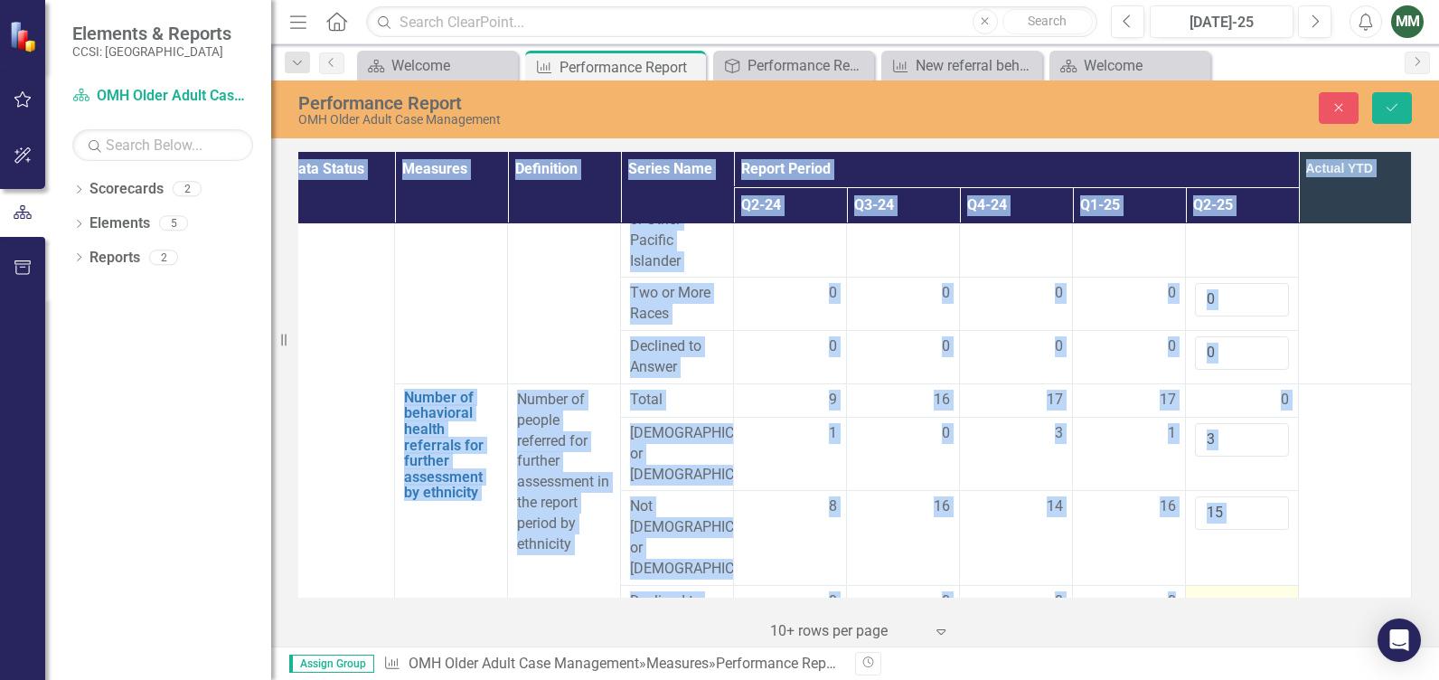
click at [1219, 591] on div at bounding box center [1242, 602] width 94 height 22
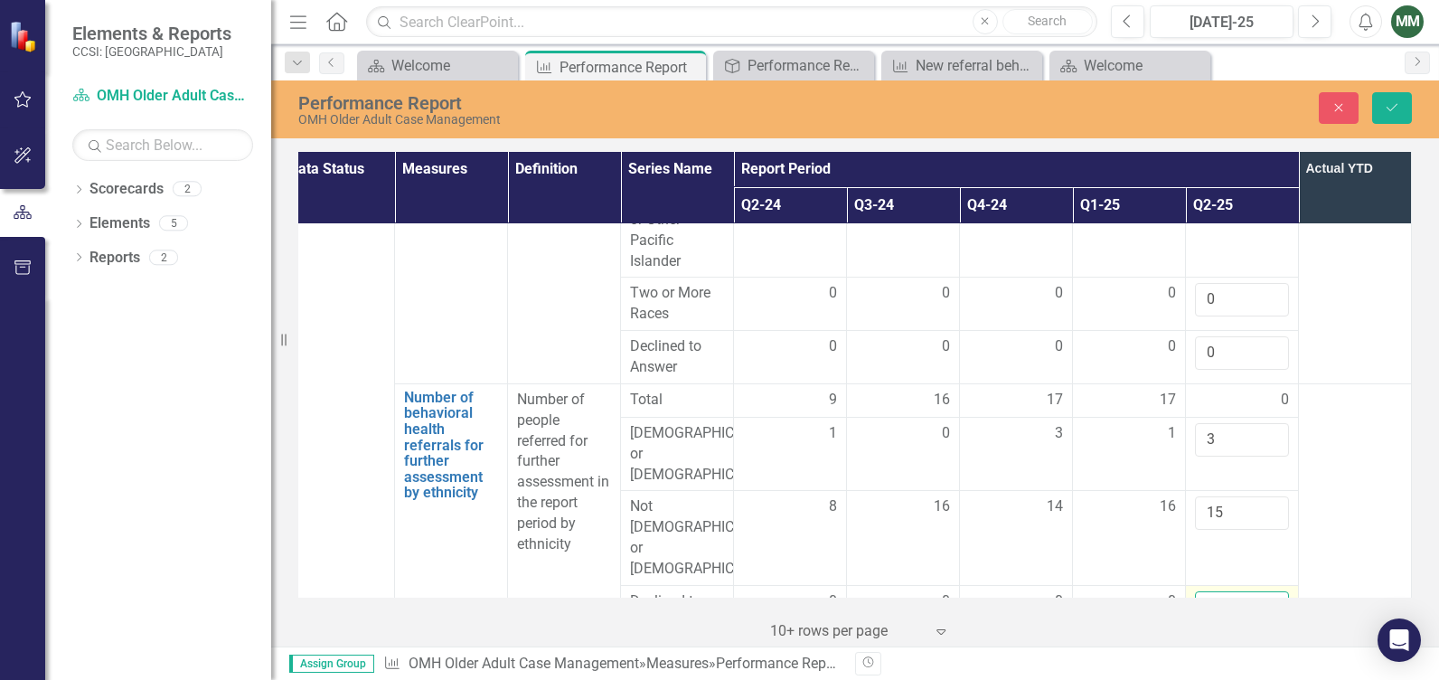
click at [1209, 591] on input "number" at bounding box center [1242, 607] width 94 height 33
type input "0"
click at [1337, 487] on td at bounding box center [1355, 510] width 113 height 255
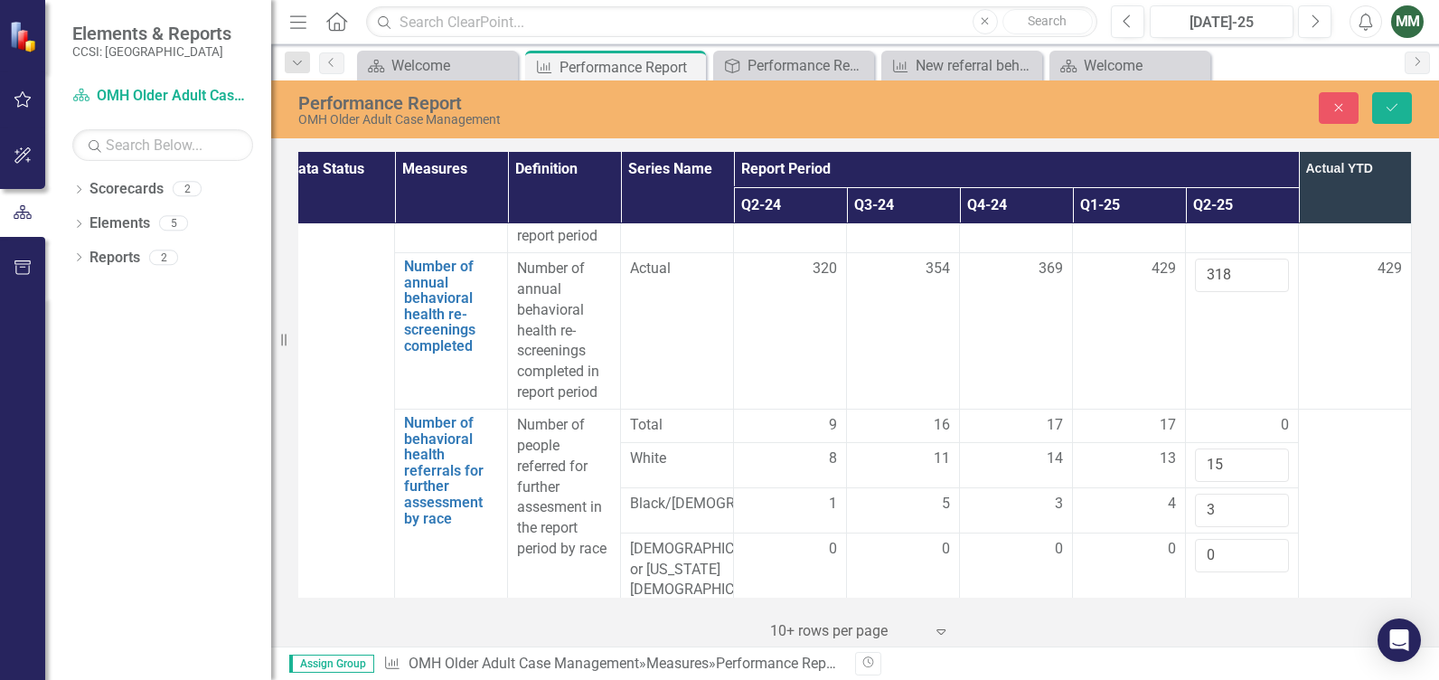
scroll to position [181, 0]
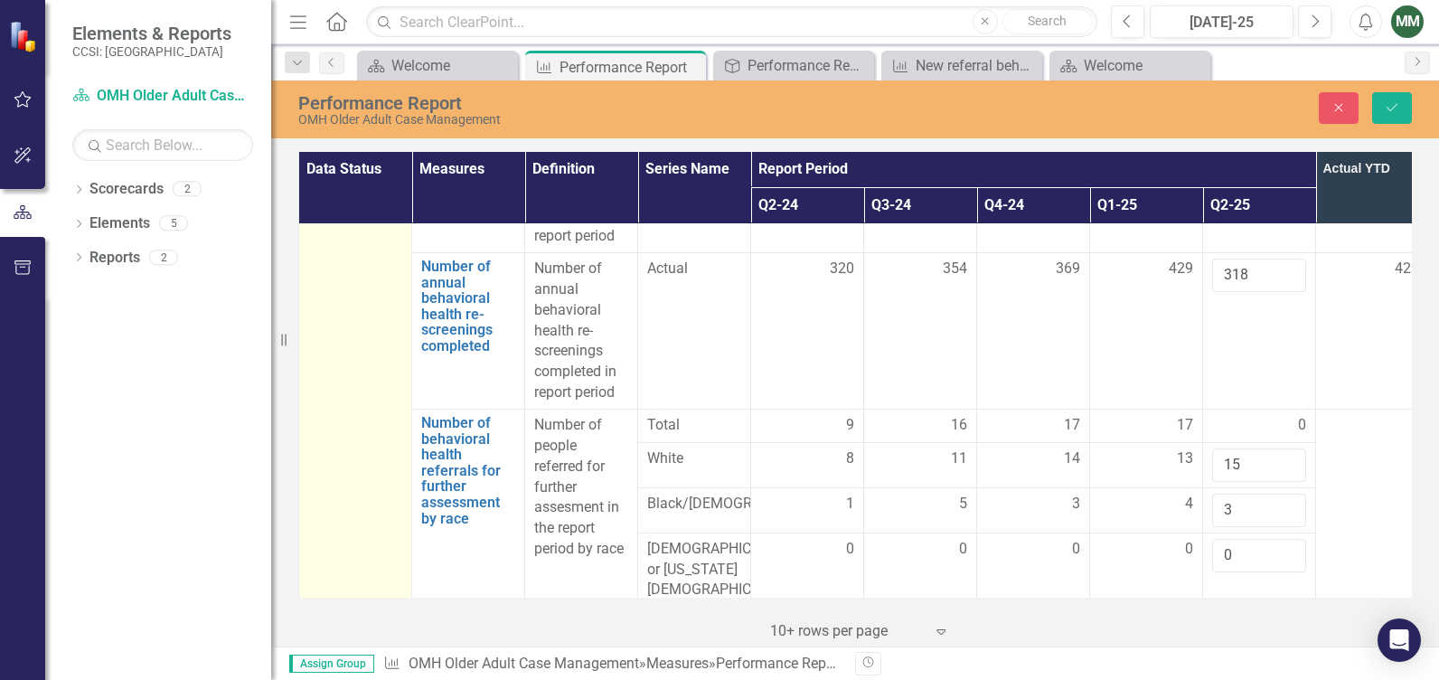
click at [329, 348] on td at bounding box center [355, 602] width 113 height 1010
click at [349, 369] on td at bounding box center [355, 602] width 113 height 1010
click at [347, 439] on td at bounding box center [355, 602] width 113 height 1010
click at [348, 439] on td at bounding box center [355, 602] width 113 height 1010
drag, startPoint x: 348, startPoint y: 439, endPoint x: 338, endPoint y: 328, distance: 111.6
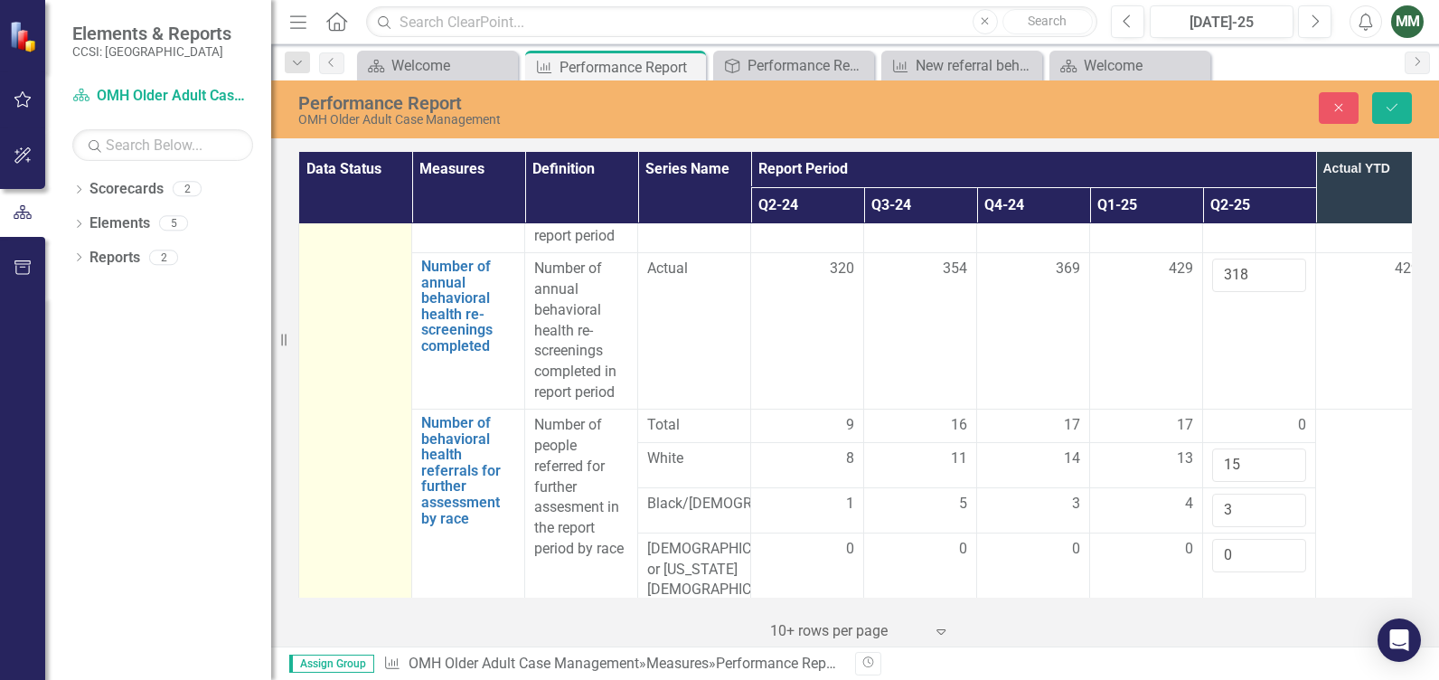
click at [334, 337] on td "Not Defined Expand" at bounding box center [355, 602] width 113 height 1010
click at [344, 280] on td "Not Defined Expand" at bounding box center [355, 602] width 113 height 1010
click at [347, 277] on td "Not Defined Expand" at bounding box center [355, 602] width 113 height 1010
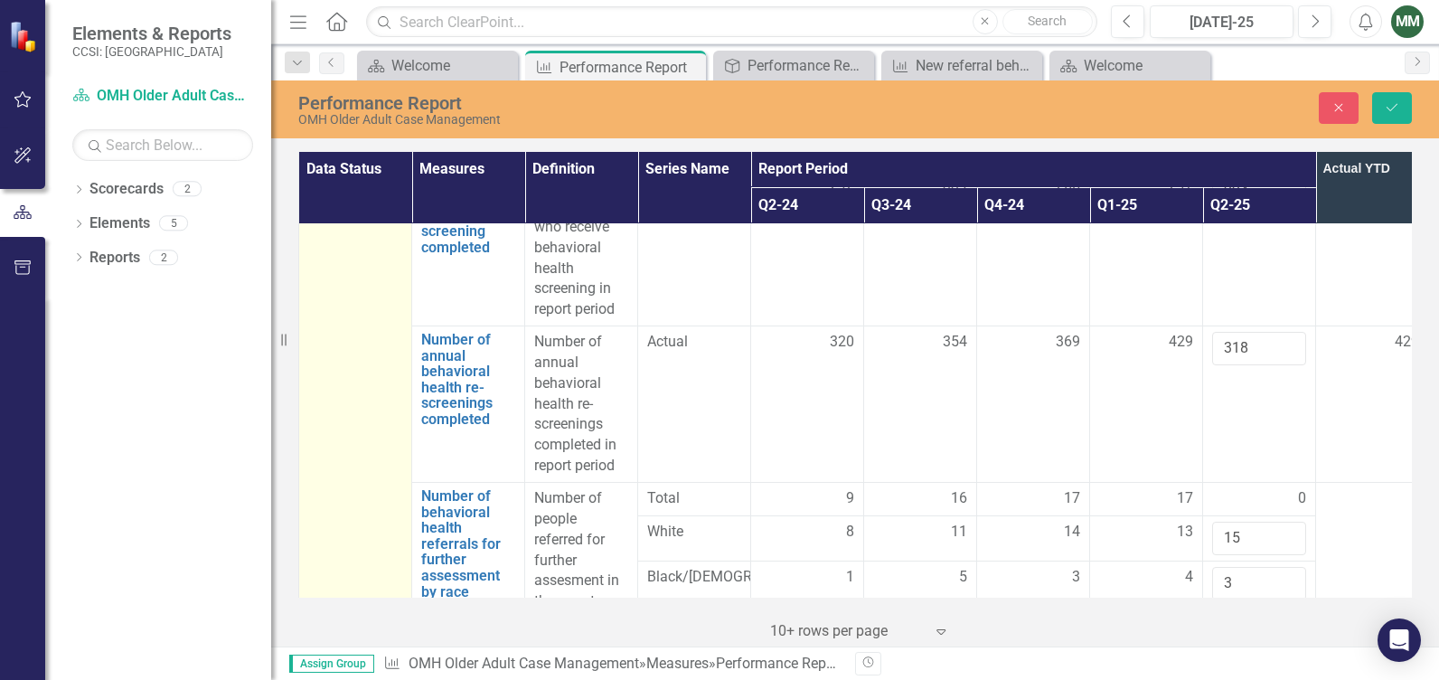
scroll to position [0, 0]
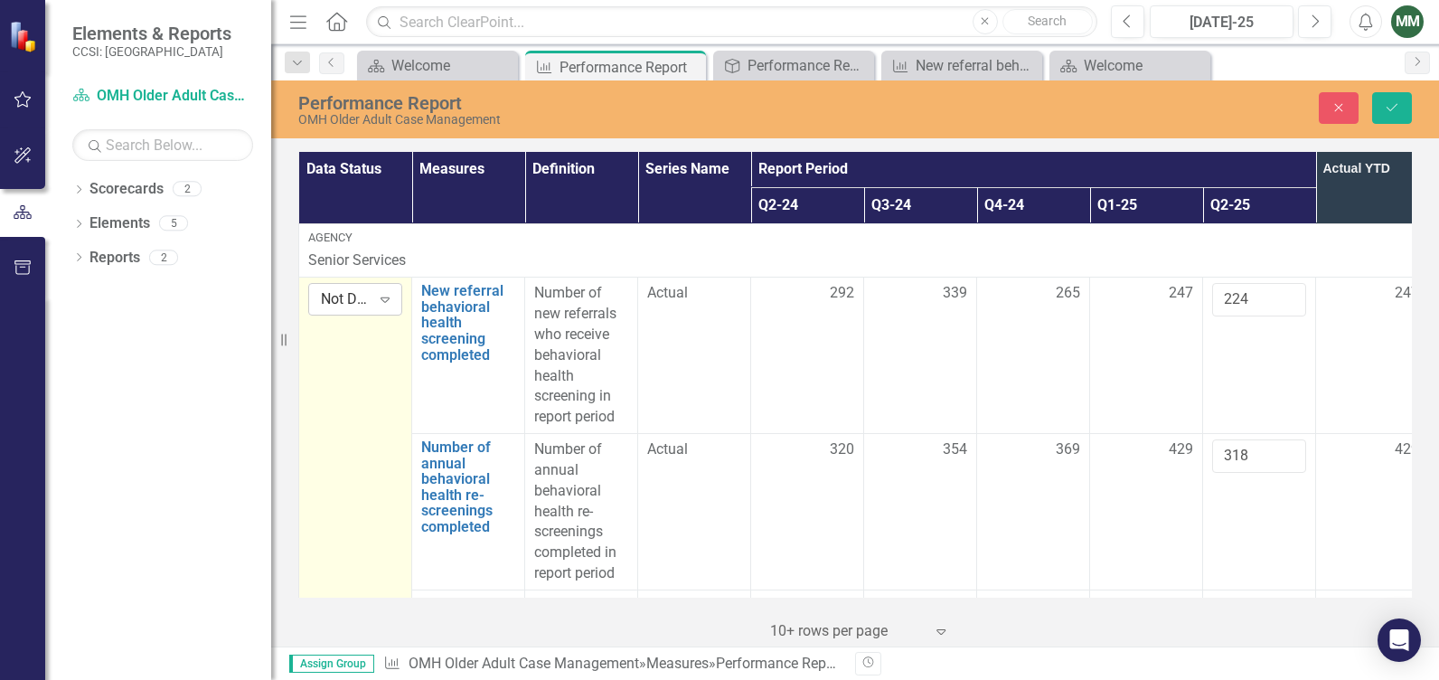
click at [384, 298] on icon at bounding box center [384, 299] width 9 height 5
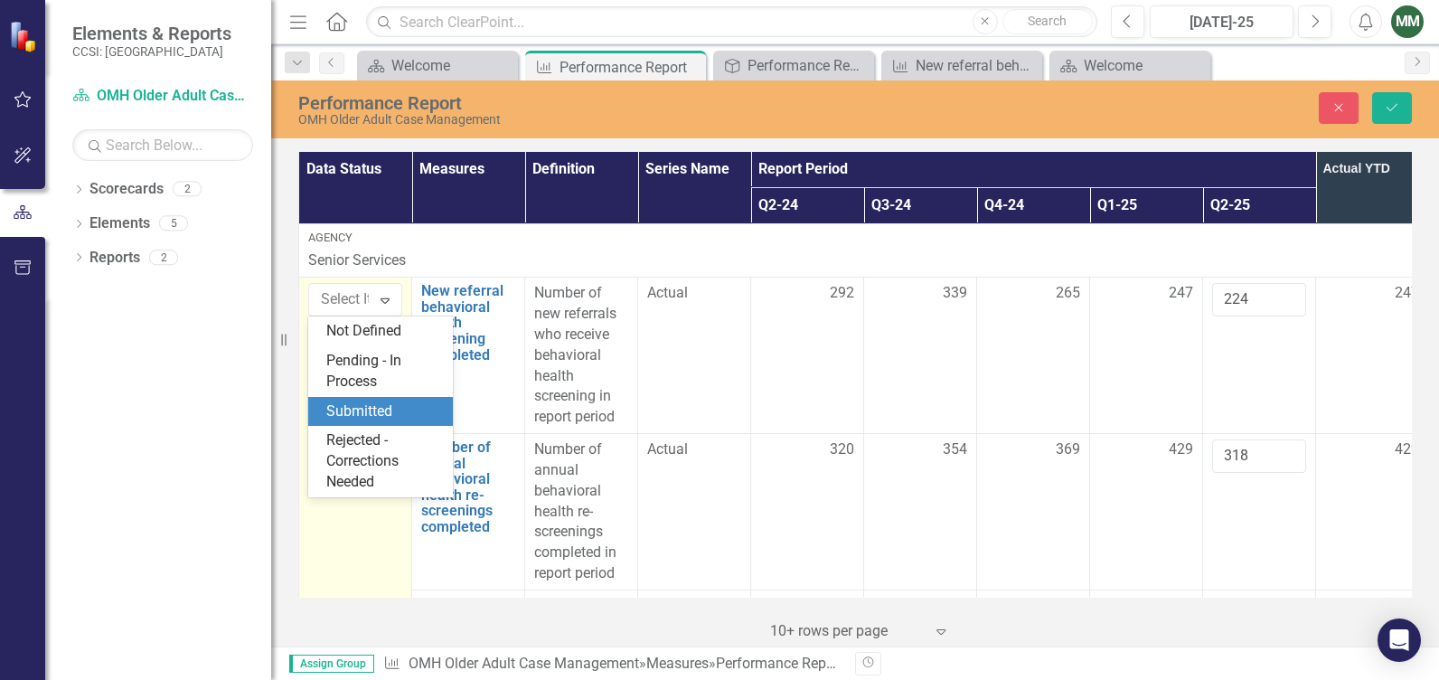
click at [356, 414] on div "Submitted" at bounding box center [384, 411] width 116 height 21
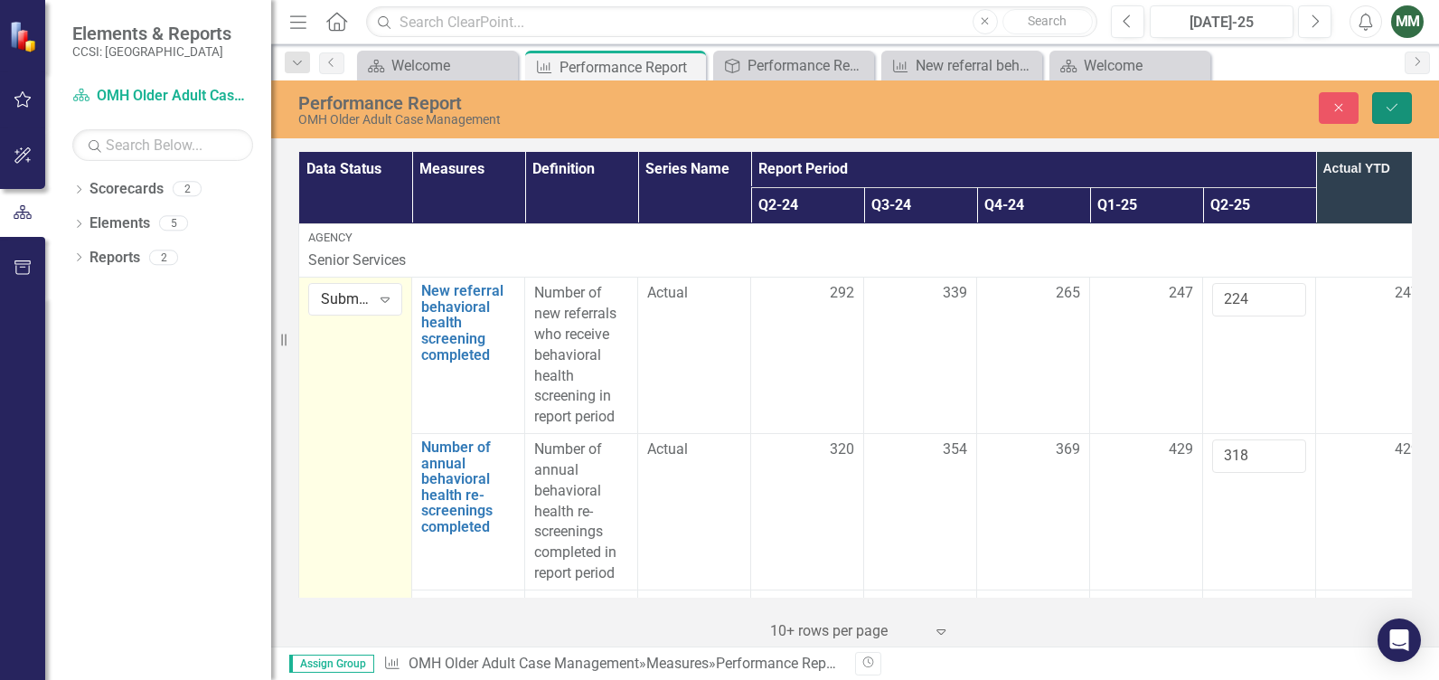
click at [1395, 107] on icon "Save" at bounding box center [1392, 107] width 16 height 13
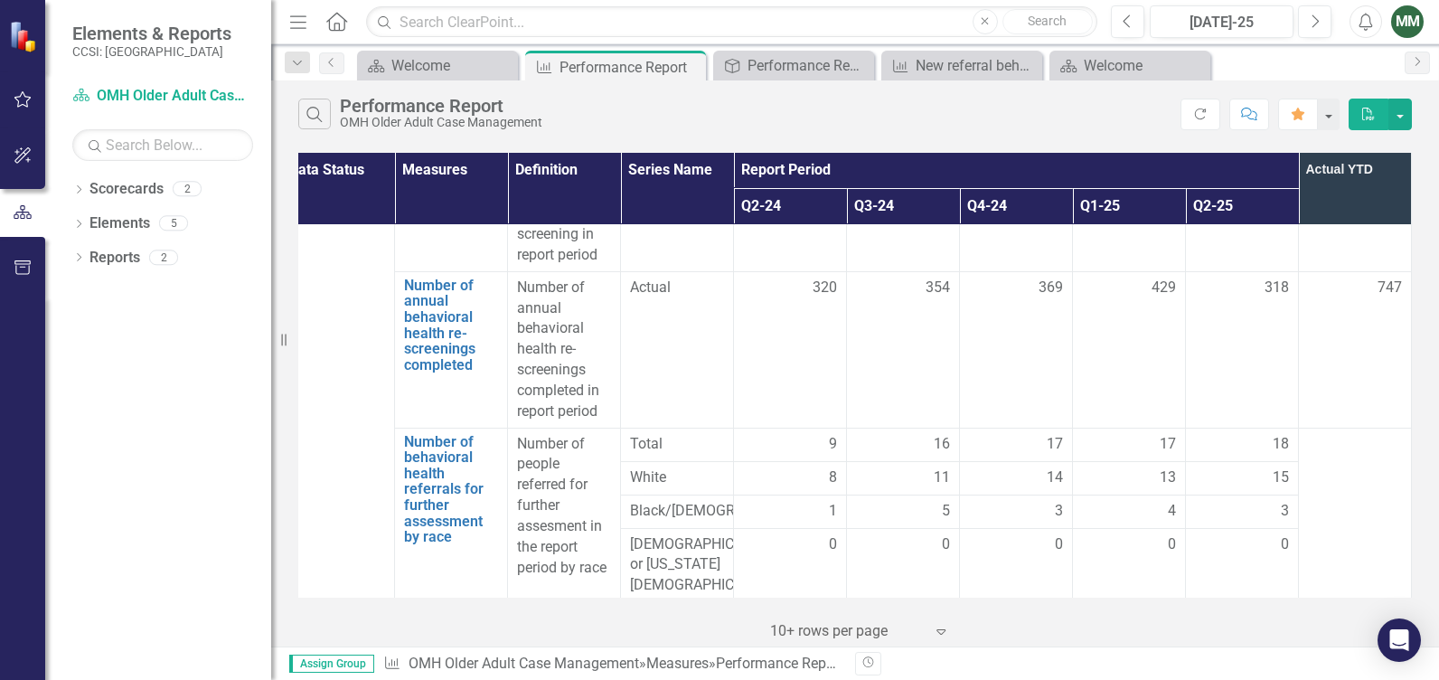
scroll to position [271, 31]
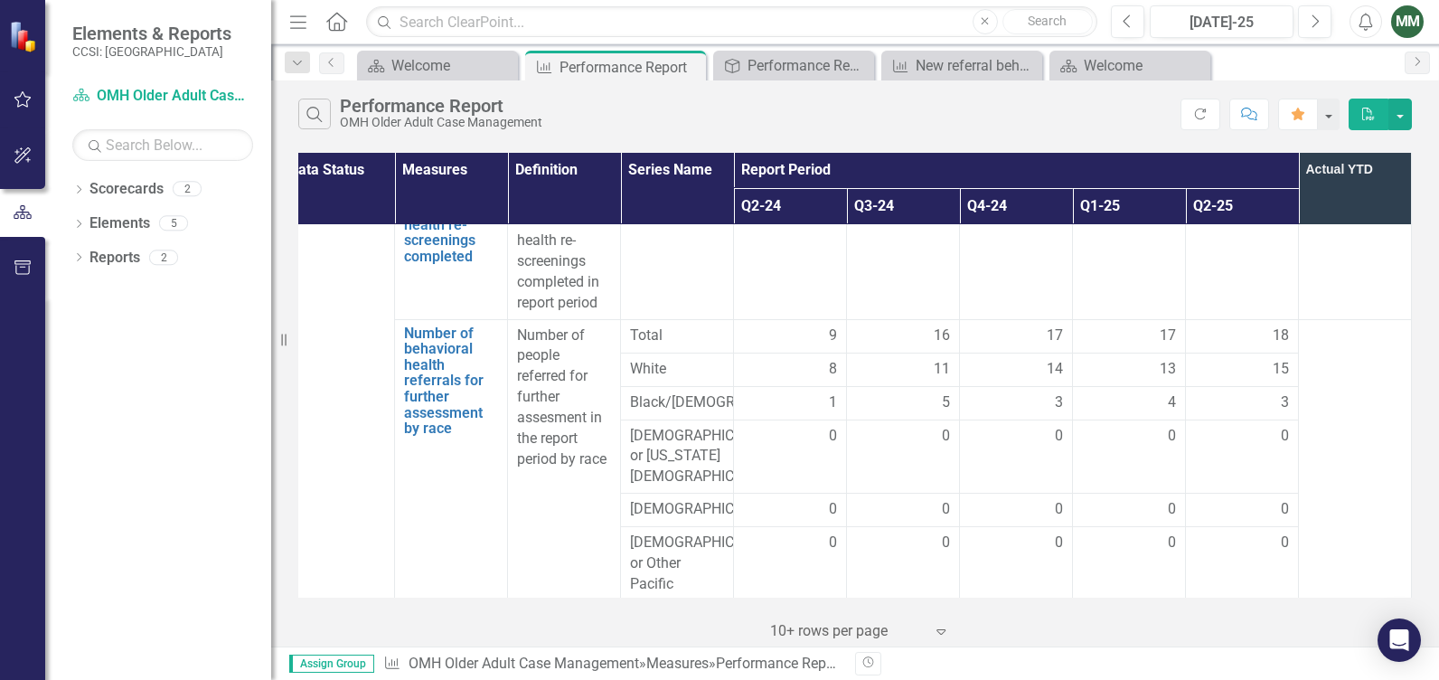
click at [1345, 372] on td at bounding box center [1355, 523] width 113 height 408
click at [1346, 438] on td at bounding box center [1355, 523] width 113 height 408
click at [1347, 438] on td at bounding box center [1355, 523] width 113 height 408
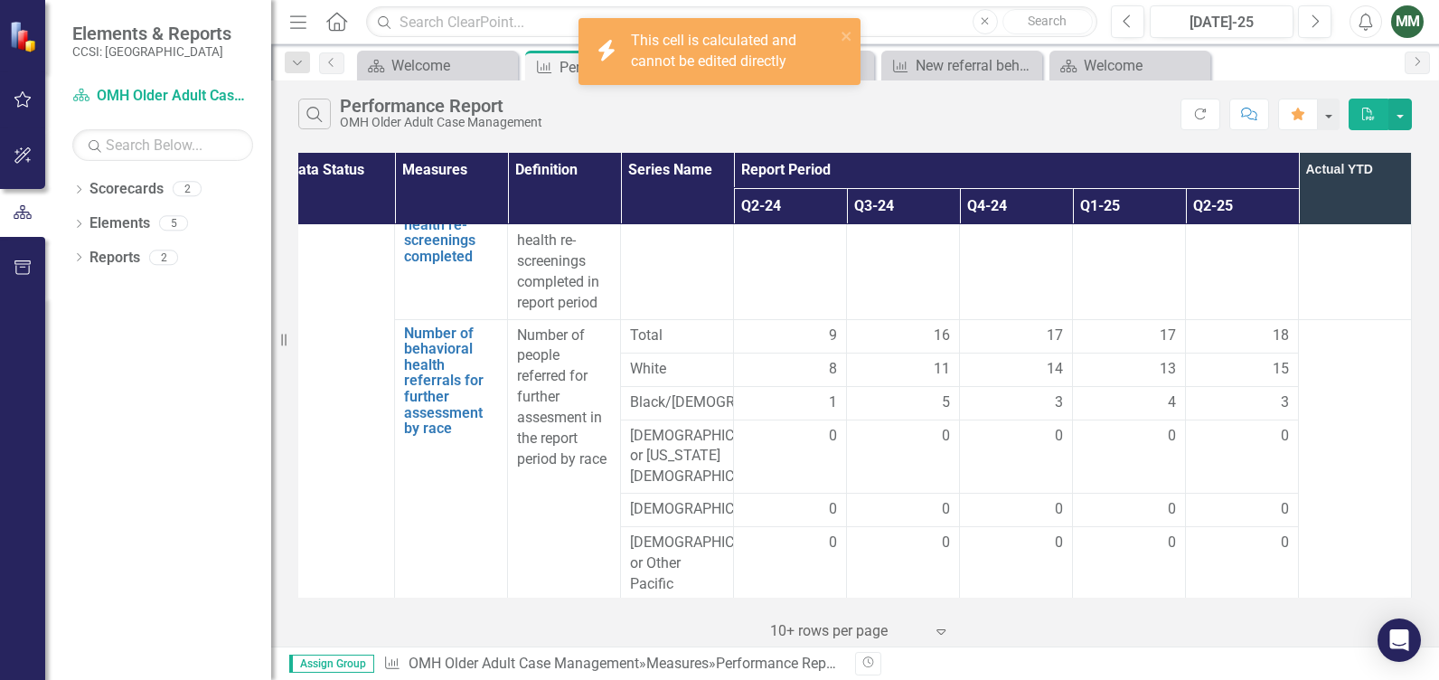
click at [953, 109] on div "Search Performance Report OMH Older Adult Case Management" at bounding box center [739, 114] width 882 height 31
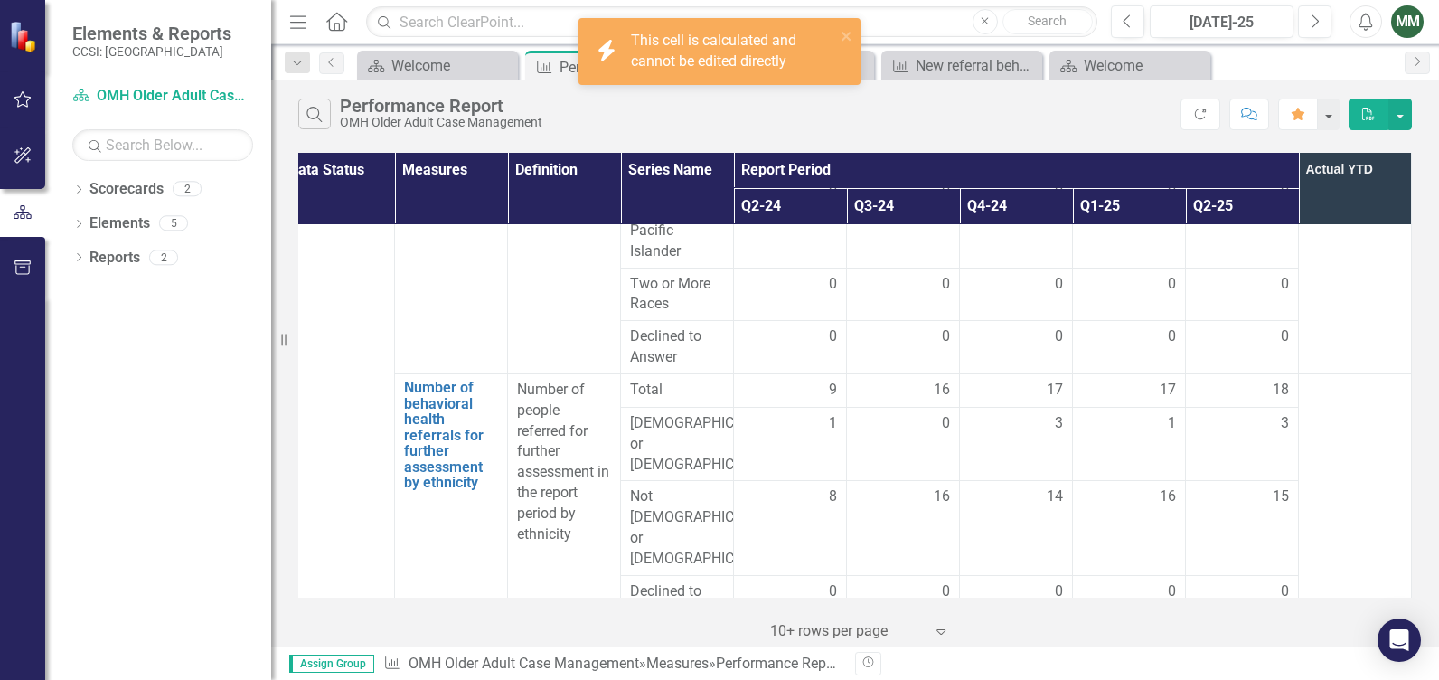
scroll to position [627, 31]
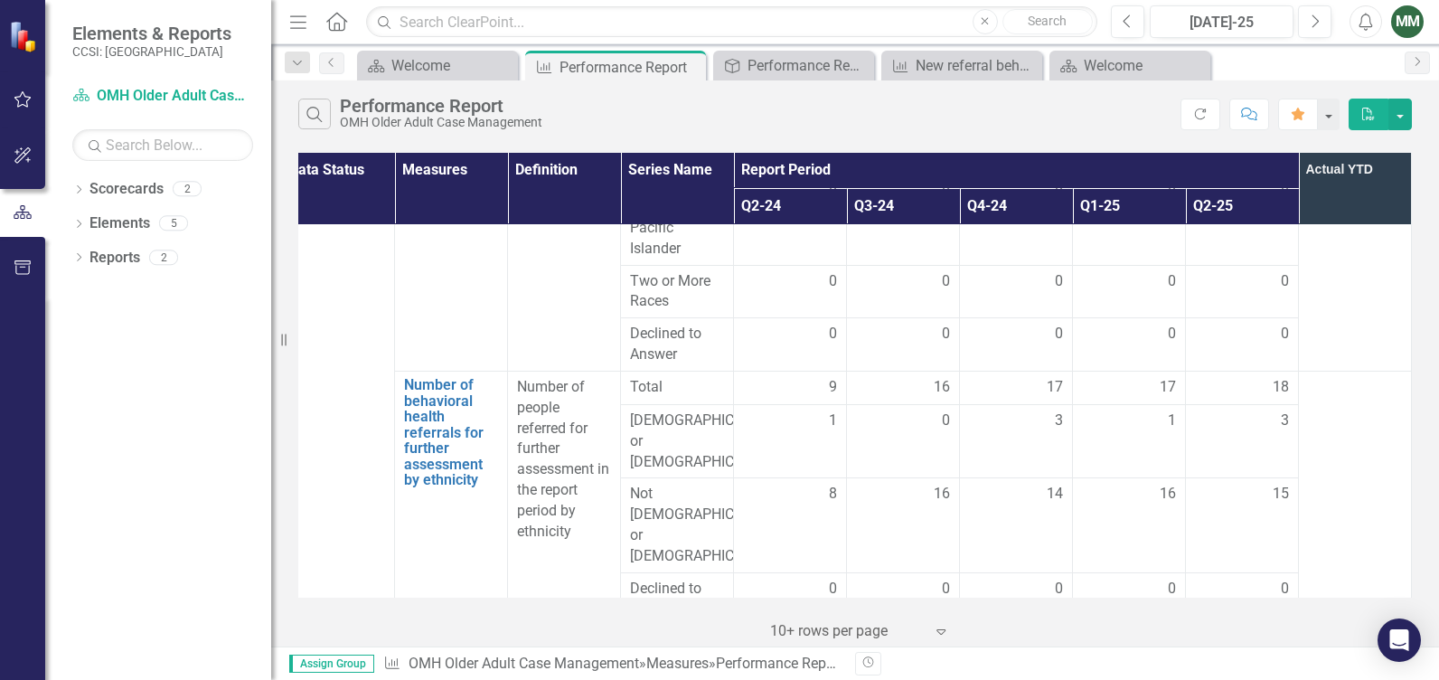
click at [1399, 28] on div "MM" at bounding box center [1407, 21] width 33 height 33
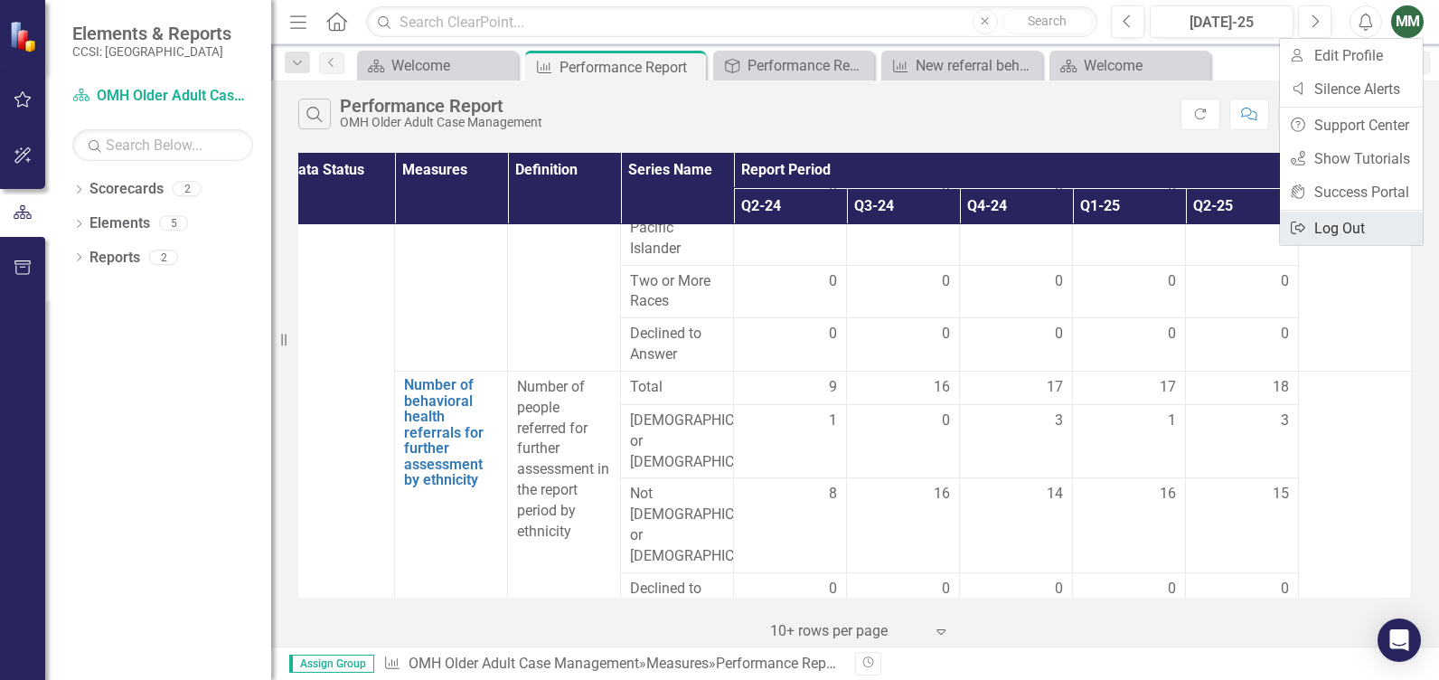
click at [1341, 227] on link "Logout Log Out" at bounding box center [1351, 227] width 143 height 33
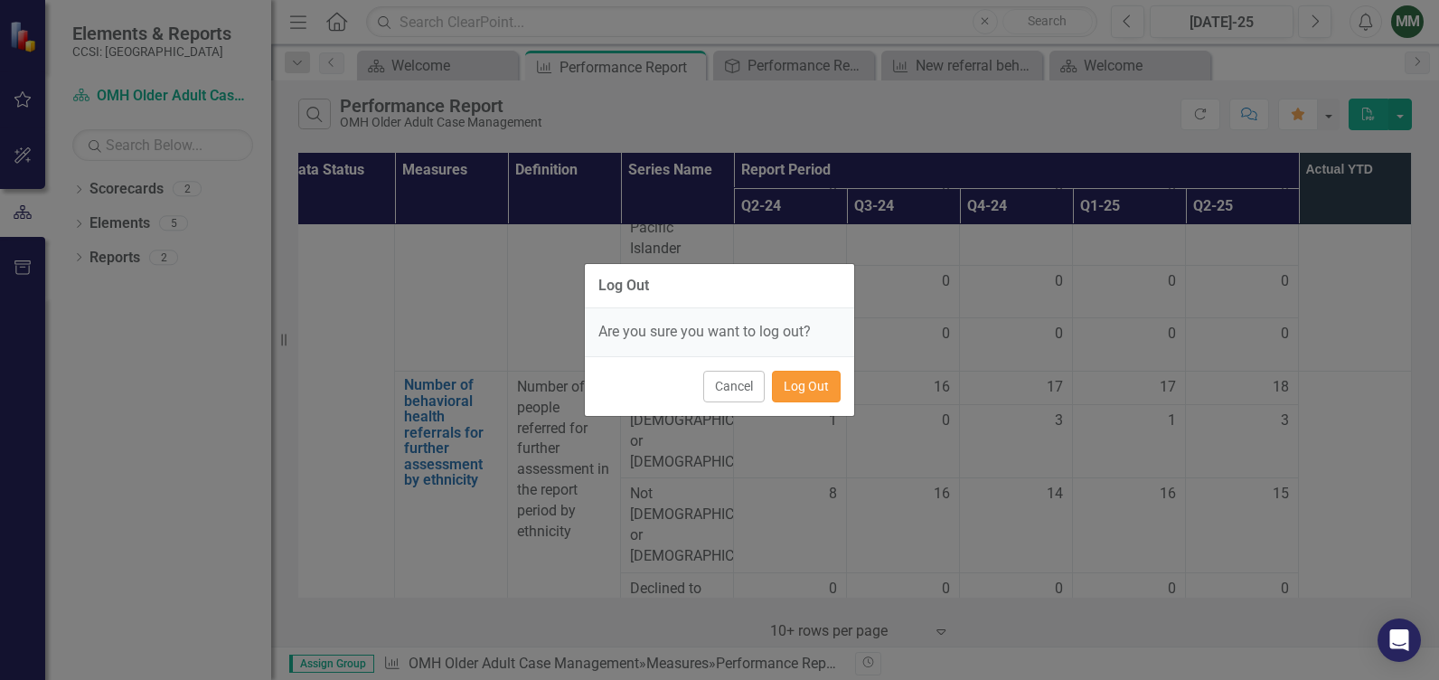
click at [796, 388] on button "Log Out" at bounding box center [806, 387] width 69 height 32
